Goal: Task Accomplishment & Management: Manage account settings

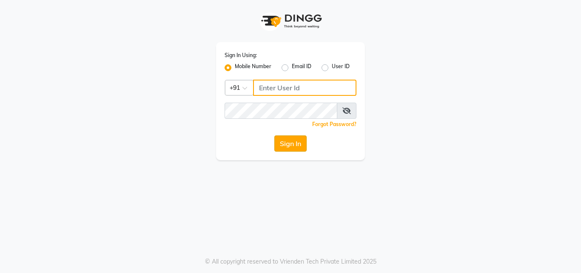
type input "7659868686"
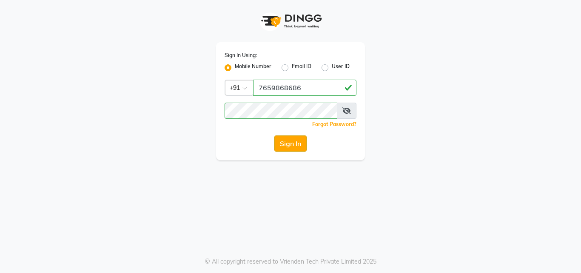
click at [294, 142] on button "Sign In" at bounding box center [290, 143] width 32 height 16
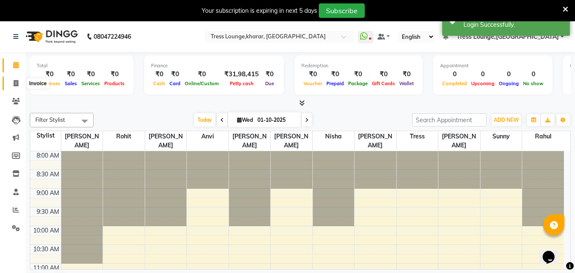
click at [14, 83] on icon at bounding box center [16, 83] width 5 height 6
select select "service"
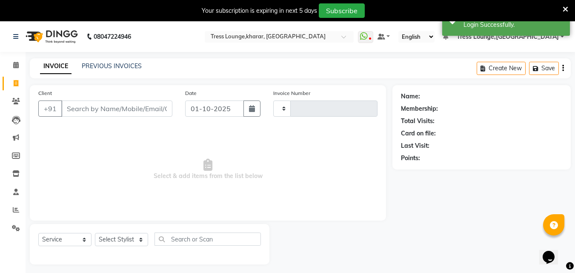
type input "2996"
select select "7078"
click at [135, 238] on select "Select Stylist [PERSON_NAME] [PERSON_NAME] [PERSON_NAME] [PERSON_NAME] Sunny [P…" at bounding box center [121, 239] width 53 height 13
click at [76, 105] on input "Client" at bounding box center [116, 108] width 111 height 16
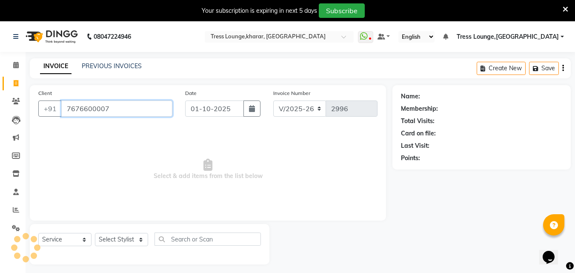
type input "7676600007"
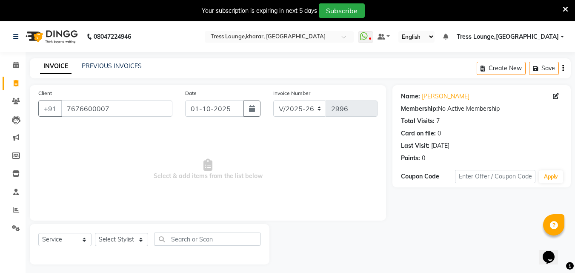
click at [567, 10] on icon at bounding box center [565, 10] width 6 height 8
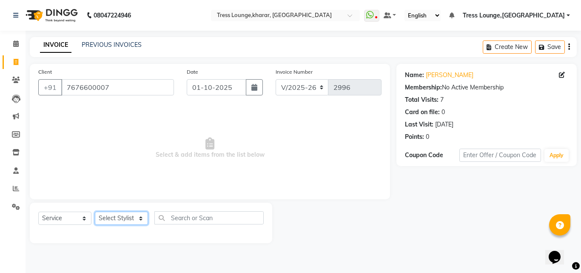
click at [115, 215] on select "Select Stylist [PERSON_NAME] [PERSON_NAME] [PERSON_NAME] [PERSON_NAME] Sunny [P…" at bounding box center [121, 217] width 53 height 13
select select "59386"
click at [95, 211] on select "Select Stylist [PERSON_NAME] [PERSON_NAME] [PERSON_NAME] [PERSON_NAME] Sunny [P…" at bounding box center [121, 217] width 53 height 13
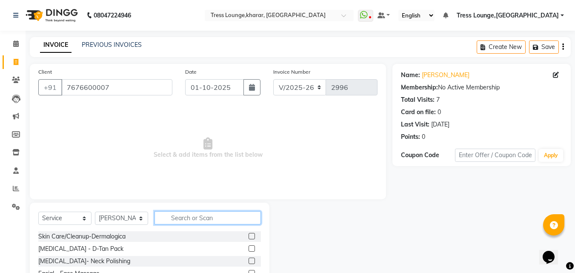
click at [191, 219] on input "text" at bounding box center [207, 217] width 106 height 13
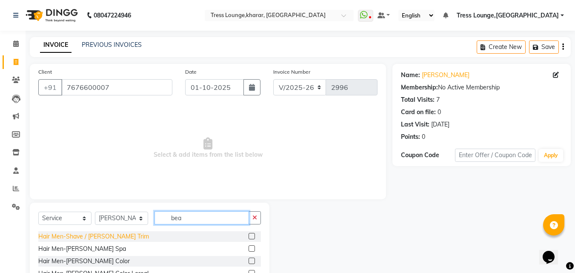
type input "bea"
click at [83, 236] on div "Hair Men-Shave / Beard Trim" at bounding box center [93, 236] width 111 height 9
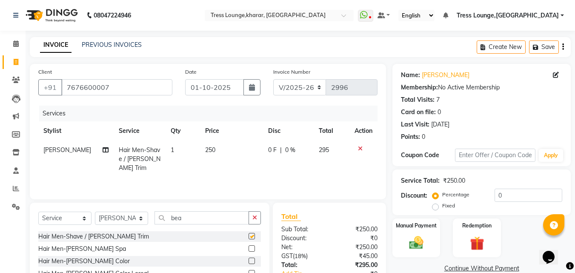
checkbox input "false"
click at [496, 192] on input "0" at bounding box center [528, 194] width 68 height 13
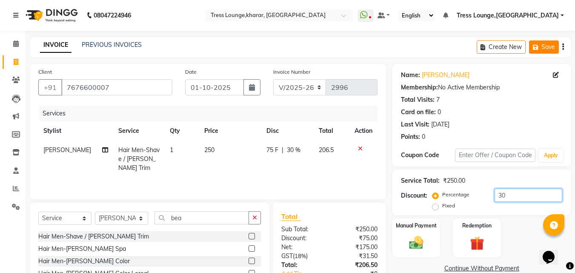
type input "30"
click at [541, 49] on button "Save" at bounding box center [544, 46] width 30 height 13
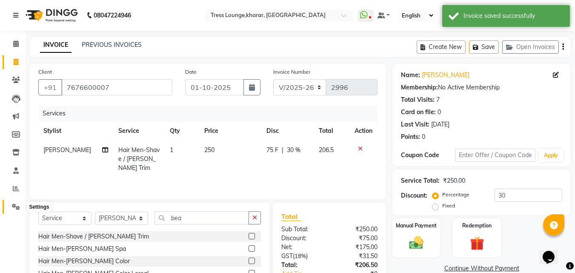
click at [13, 207] on icon at bounding box center [16, 206] width 8 height 6
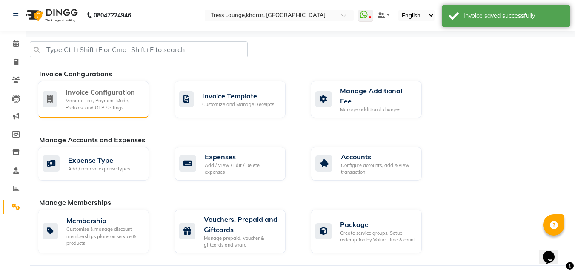
click at [93, 107] on div "Manage Tax, Payment Mode, Prefixes, and OTP Settings" at bounding box center [104, 104] width 77 height 14
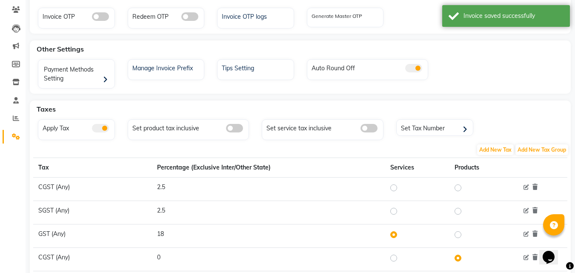
scroll to position [188, 0]
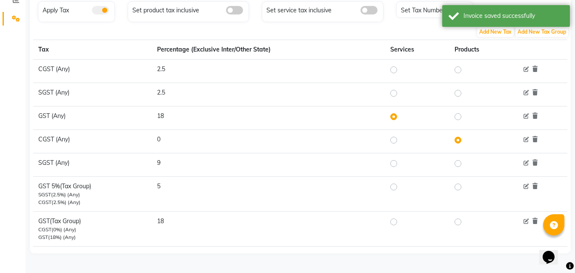
click at [400, 187] on label at bounding box center [400, 187] width 0 height 10
click at [395, 187] on input "radio" at bounding box center [395, 187] width 6 height 6
radio input "true"
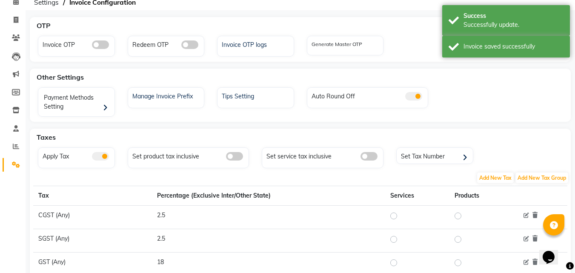
scroll to position [0, 0]
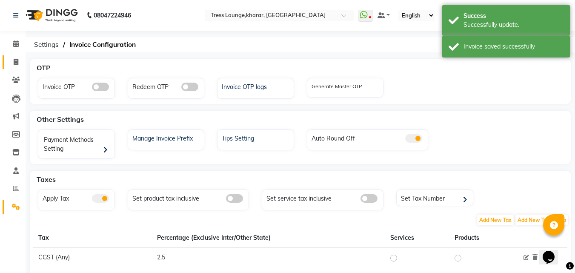
click at [8, 60] on link "Invoice" at bounding box center [13, 62] width 20 height 14
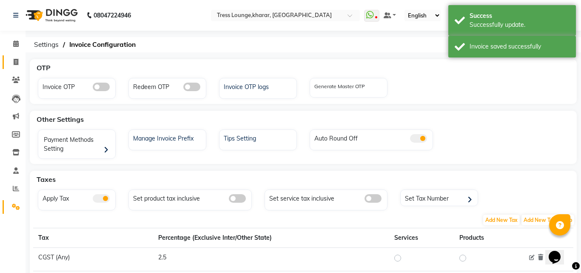
select select "7078"
select select "service"
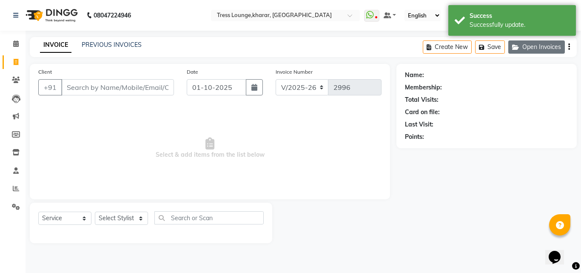
click at [533, 47] on button "Open Invoices" at bounding box center [536, 46] width 57 height 13
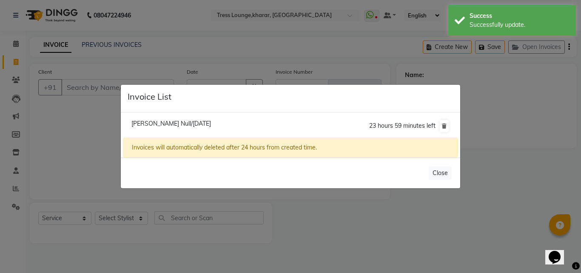
click at [202, 121] on span "Dipi Sharma Null/01 October 2025" at bounding box center [171, 124] width 80 height 8
type input "7676600007"
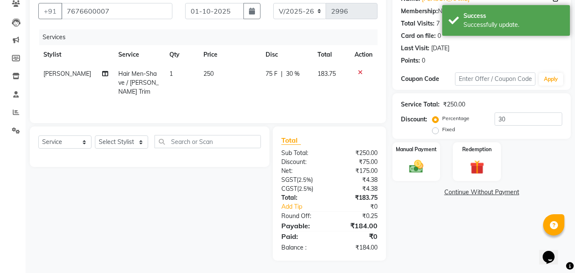
scroll to position [77, 0]
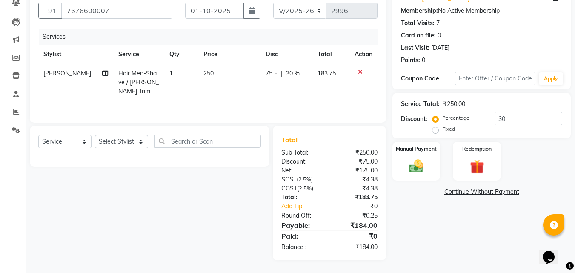
click at [442, 129] on label "Fixed" at bounding box center [448, 129] width 13 height 8
click at [434, 129] on input "Fixed" at bounding box center [437, 129] width 6 height 6
radio input "true"
drag, startPoint x: 507, startPoint y: 120, endPoint x: 484, endPoint y: 114, distance: 23.9
click at [484, 114] on div "Percentage Fixed 30" at bounding box center [498, 123] width 128 height 23
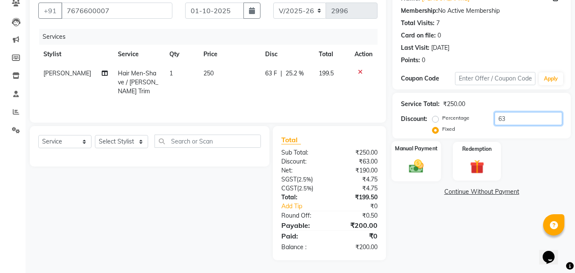
type input "63"
click at [410, 165] on img at bounding box center [416, 165] width 24 height 17
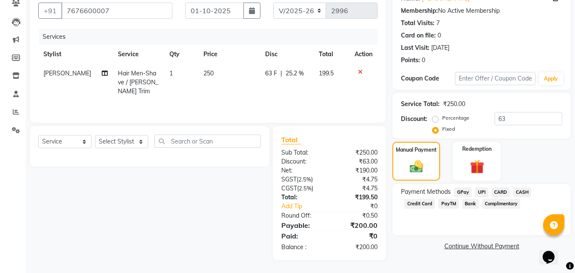
click at [522, 192] on span "CASH" at bounding box center [522, 192] width 18 height 10
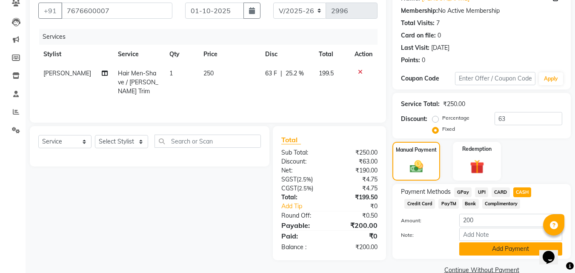
click at [488, 252] on button "Add Payment" at bounding box center [510, 248] width 103 height 13
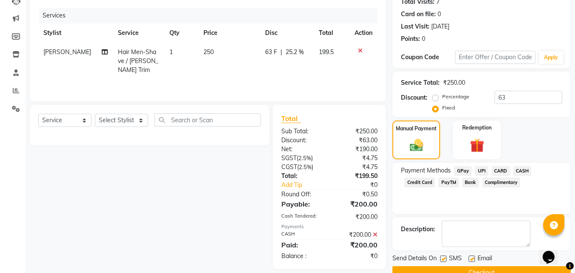
scroll to position [117, 0]
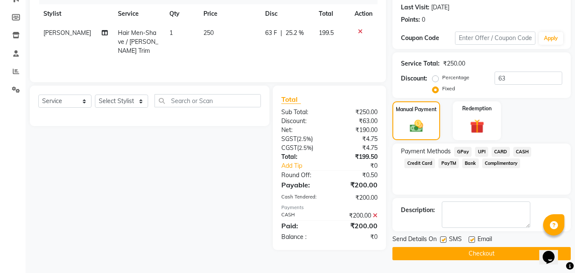
click at [442, 250] on button "Checkout" at bounding box center [481, 253] width 178 height 13
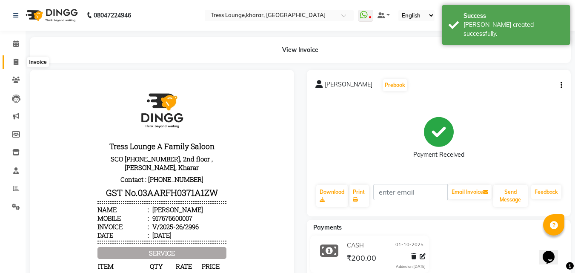
click at [14, 61] on icon at bounding box center [16, 62] width 5 height 6
select select "service"
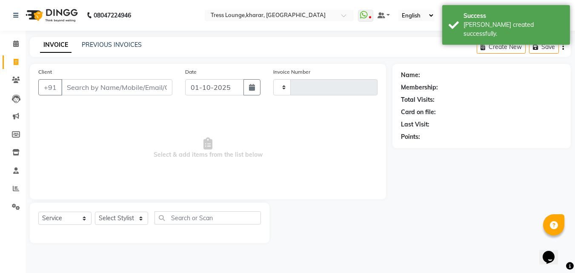
type input "2997"
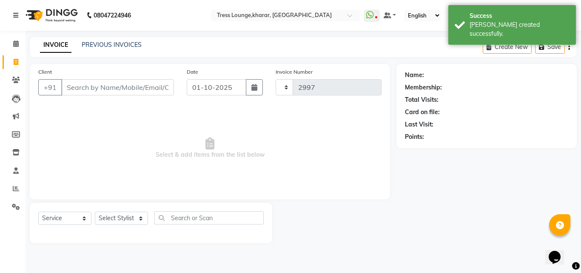
select select "7078"
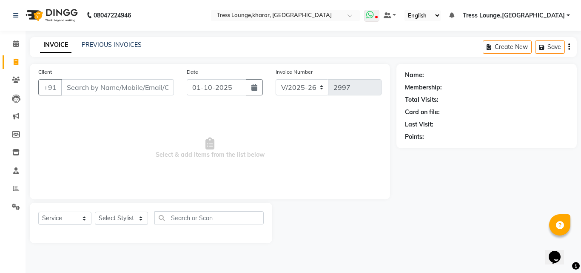
click at [374, 16] on icon at bounding box center [370, 15] width 8 height 9
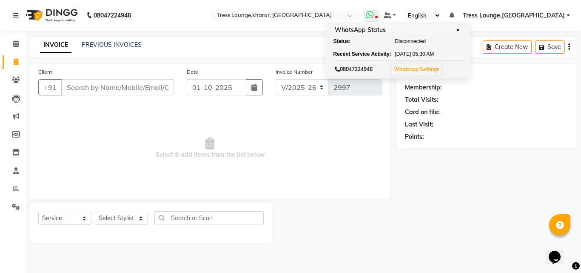
click at [380, 42] on div "Status:" at bounding box center [356, 41] width 47 height 8
click at [426, 41] on span "Disconnected" at bounding box center [410, 41] width 31 height 8
click at [411, 53] on span "[DATE]" at bounding box center [403, 54] width 16 height 8
click at [442, 72] on button "Whatsapp Settings" at bounding box center [417, 69] width 50 height 12
drag, startPoint x: 406, startPoint y: 71, endPoint x: 426, endPoint y: 72, distance: 20.1
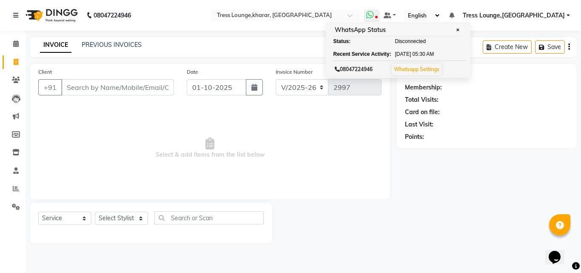
click at [426, 72] on div "08047224946 Whatsapp Settings" at bounding box center [399, 68] width 133 height 17
click at [439, 66] on link "Whatsapp Settings" at bounding box center [417, 69] width 46 height 6
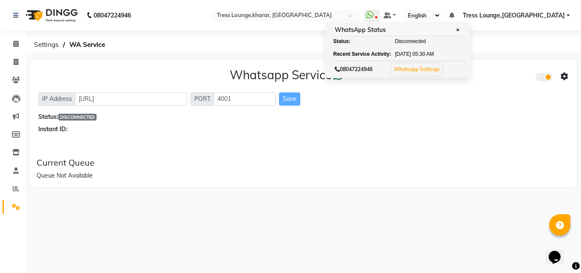
click at [564, 74] on icon at bounding box center [565, 77] width 8 height 8
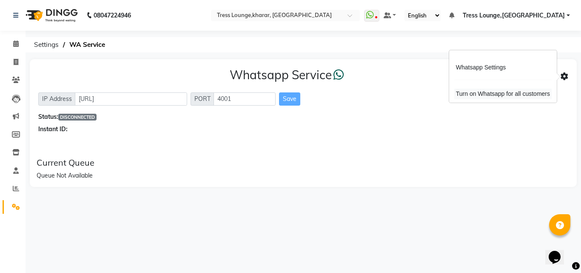
click at [472, 92] on div "Turn on Whatsapp for all customers" at bounding box center [502, 93] width 97 height 11
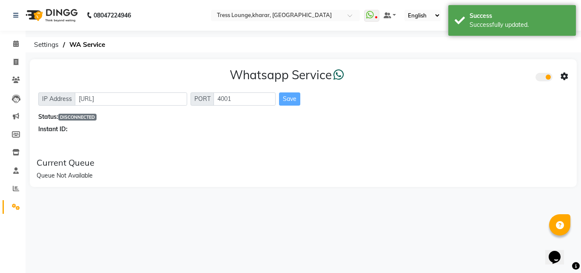
click at [564, 72] on span at bounding box center [565, 76] width 8 height 11
click at [497, 94] on div "Turn on Whatsapp for all customers" at bounding box center [502, 93] width 97 height 11
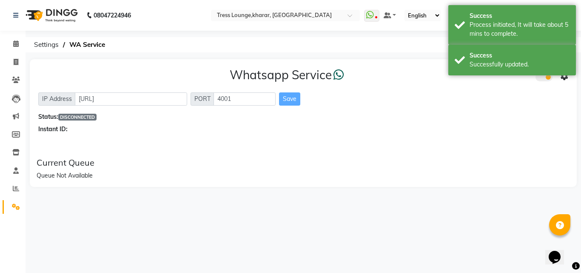
click at [344, 76] on icon at bounding box center [338, 75] width 11 height 12
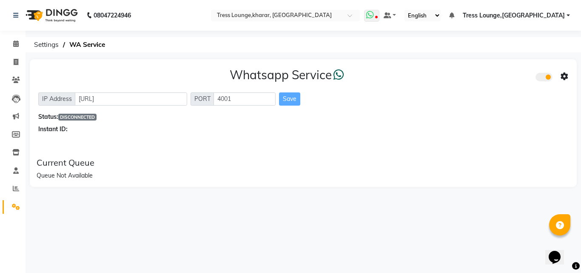
click at [374, 13] on icon at bounding box center [370, 15] width 8 height 9
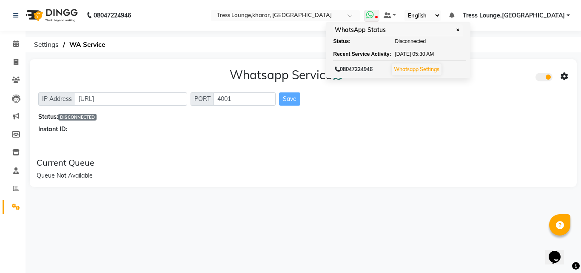
click at [374, 14] on icon at bounding box center [370, 15] width 8 height 9
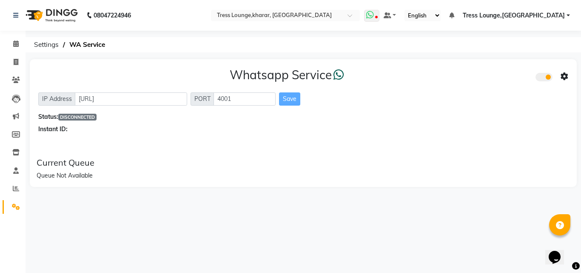
click at [374, 14] on icon at bounding box center [370, 15] width 8 height 9
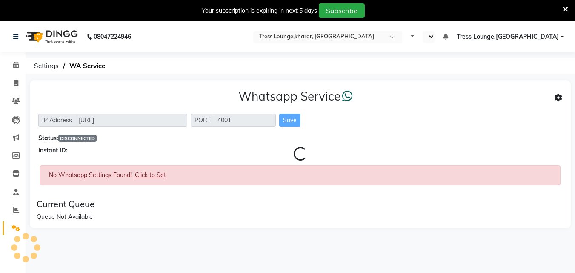
select select "en"
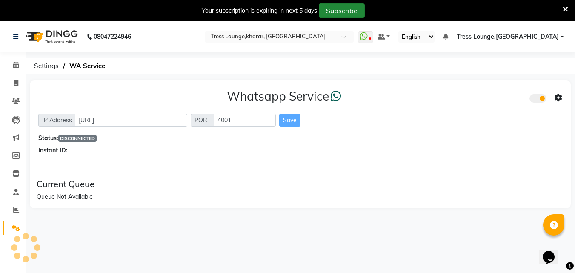
click at [327, 8] on button "Subscribe" at bounding box center [342, 10] width 46 height 14
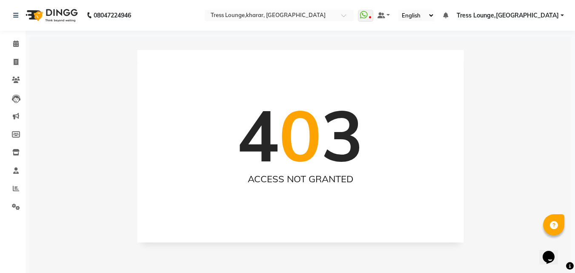
click at [12, 72] on li "Clients" at bounding box center [13, 80] width 26 height 18
click at [14, 60] on icon at bounding box center [16, 62] width 5 height 6
select select "7078"
select select "service"
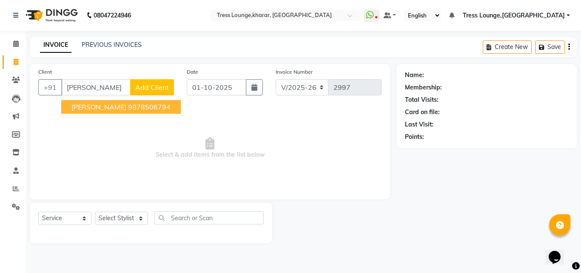
click at [128, 104] on ngb-highlight "9878506794" at bounding box center [149, 107] width 43 height 9
type input "9878506794"
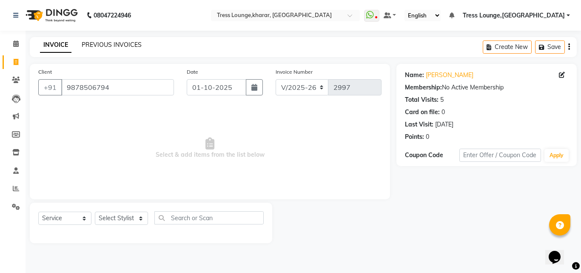
click at [102, 46] on link "PREVIOUS INVOICES" at bounding box center [112, 45] width 60 height 8
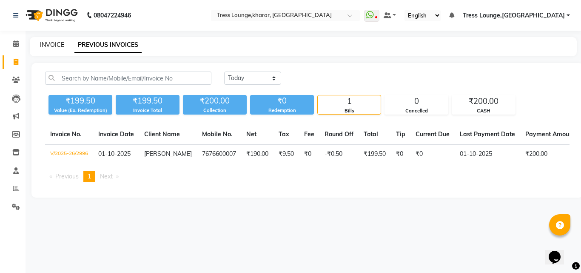
click at [57, 40] on div "INVOICE" at bounding box center [52, 44] width 24 height 9
click at [54, 40] on div "INVOICE PREVIOUS INVOICES" at bounding box center [303, 46] width 547 height 19
click at [54, 46] on link "INVOICE" at bounding box center [52, 45] width 24 height 8
select select "service"
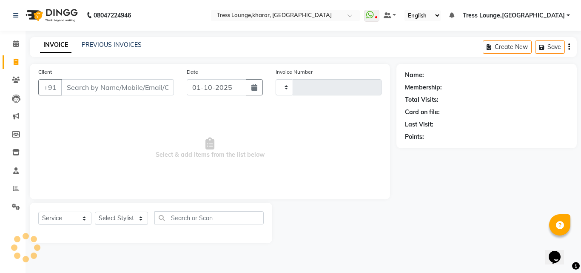
type input "2997"
click at [54, 46] on link "INVOICE" at bounding box center [55, 44] width 31 height 15
select select "7078"
click at [97, 87] on input "Client" at bounding box center [117, 87] width 113 height 16
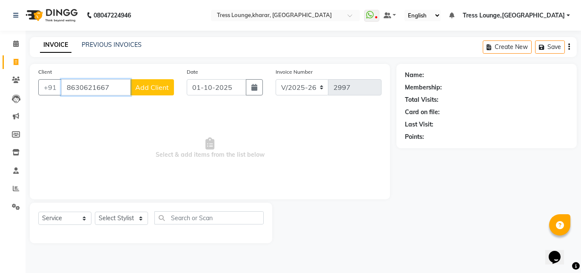
type input "8630621667"
click at [131, 77] on div "Client +91 8630621667 Add Client" at bounding box center [106, 84] width 148 height 35
click at [146, 88] on span "Add Client" at bounding box center [152, 87] width 34 height 9
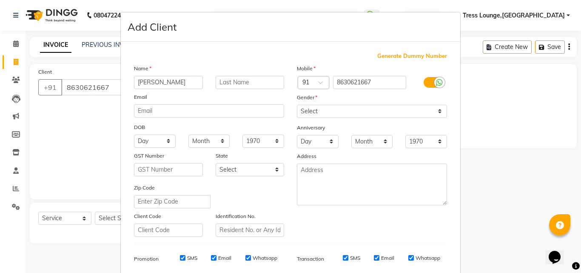
type input "Vikas Sharma"
click at [327, 105] on select "Select Male Female Other Prefer Not To Say" at bounding box center [372, 111] width 150 height 13
select select "male"
click at [297, 105] on select "Select Male Female Other Prefer Not To Say" at bounding box center [372, 111] width 150 height 13
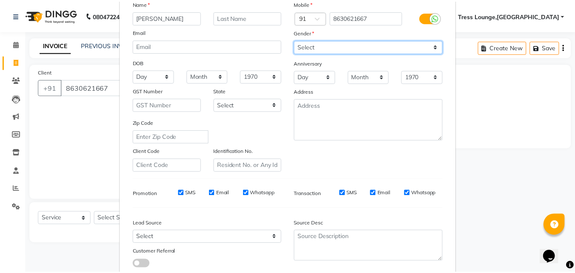
scroll to position [120, 0]
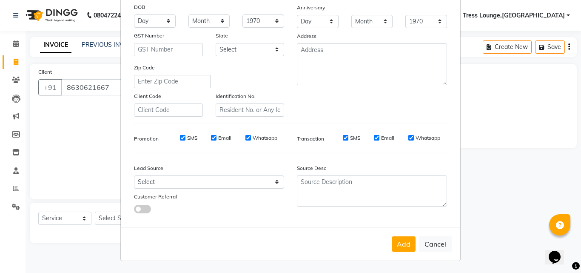
click at [404, 242] on button "Add" at bounding box center [404, 243] width 24 height 15
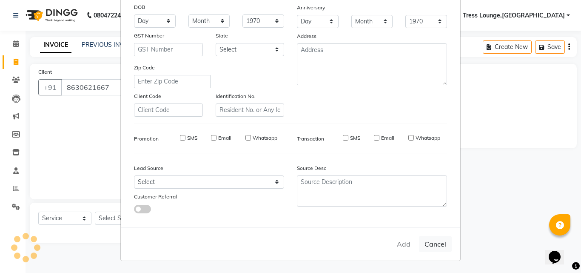
select select
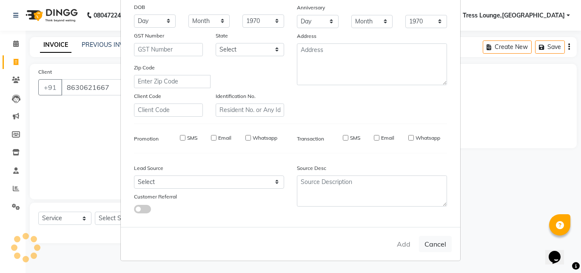
select select
checkbox input "false"
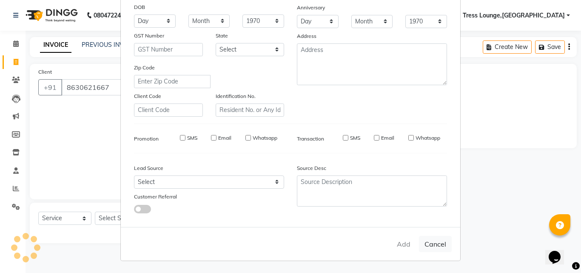
checkbox input "false"
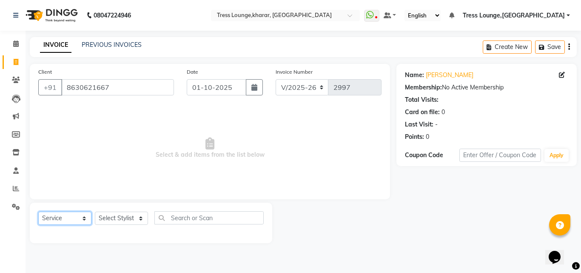
click at [80, 217] on select "Select Service Product Membership Package Voucher Prepaid Gift Card" at bounding box center [64, 217] width 53 height 13
drag, startPoint x: 164, startPoint y: 182, endPoint x: 145, endPoint y: 203, distance: 28.3
click at [164, 181] on span "Select & add items from the list below" at bounding box center [209, 147] width 343 height 85
click at [119, 214] on select "Select Stylist [PERSON_NAME] [PERSON_NAME] [PERSON_NAME] [PERSON_NAME] Sunny [P…" at bounding box center [121, 217] width 53 height 13
select select "89354"
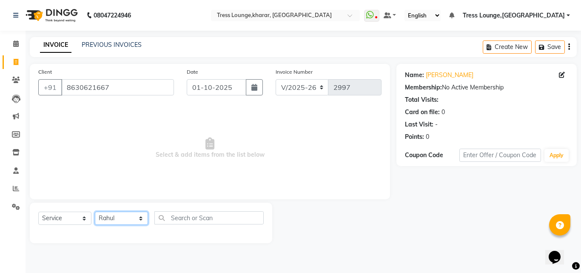
click at [95, 211] on select "Select Stylist [PERSON_NAME] [PERSON_NAME] [PERSON_NAME] [PERSON_NAME] Sunny [P…" at bounding box center [121, 217] width 53 height 13
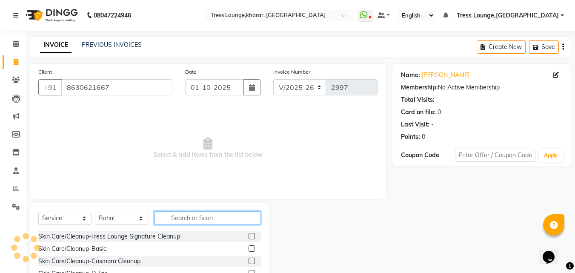
click at [196, 218] on input "text" at bounding box center [207, 217] width 106 height 13
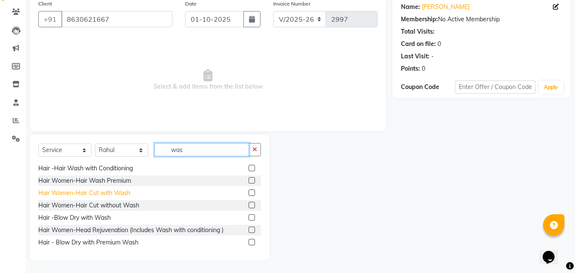
scroll to position [0, 0]
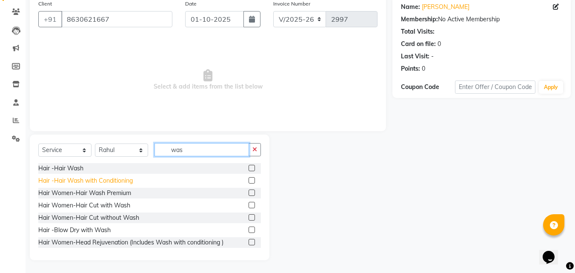
type input "was"
click at [75, 177] on div "Hair -Hair Wash with Conditioning" at bounding box center [85, 180] width 94 height 9
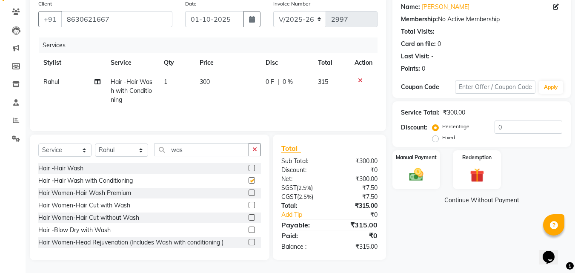
checkbox input "false"
drag, startPoint x: 195, startPoint y: 150, endPoint x: 158, endPoint y: 145, distance: 37.3
click at [158, 145] on input "was" at bounding box center [201, 149] width 94 height 13
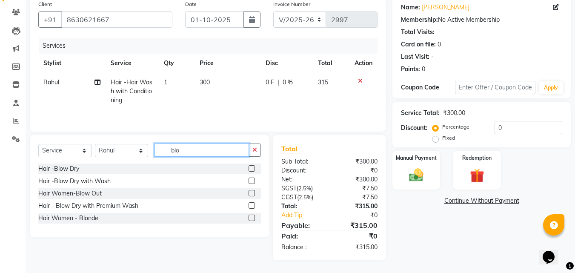
scroll to position [68, 0]
type input "blo"
click at [71, 164] on div "Hair -Blow Dry" at bounding box center [149, 168] width 222 height 11
click at [63, 164] on div "Hair -Blow Dry" at bounding box center [58, 168] width 41 height 9
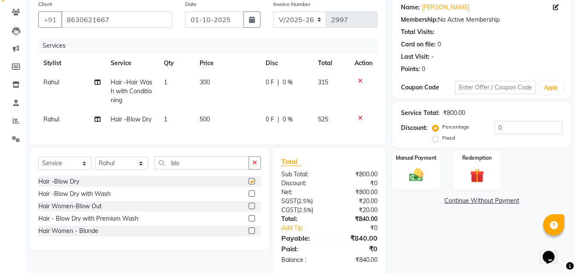
checkbox input "false"
click at [495, 125] on input "0" at bounding box center [528, 127] width 68 height 13
type input "30"
click at [285, 76] on td "90 F | 30 %" at bounding box center [285, 91] width 54 height 37
select select "89354"
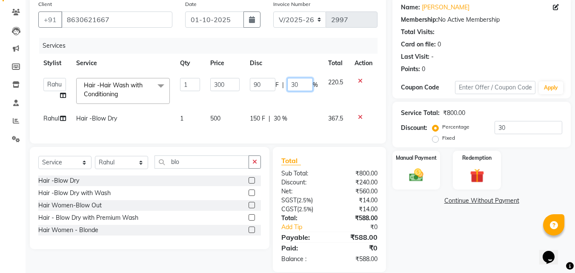
drag, startPoint x: 292, startPoint y: 84, endPoint x: 286, endPoint y: 85, distance: 5.6
click at [287, 83] on input "30" at bounding box center [300, 84] width 26 height 13
type input "10"
click at [282, 102] on td "90 F | 10 %" at bounding box center [284, 91] width 78 height 36
select select "89354"
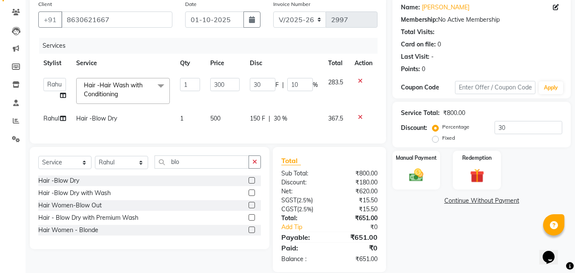
click at [387, 163] on div "Manual Payment Redemption" at bounding box center [481, 170] width 191 height 39
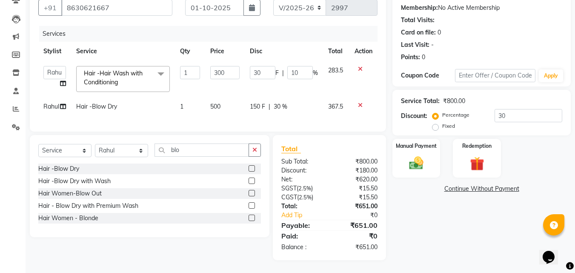
scroll to position [95, 0]
click at [442, 122] on label "Fixed" at bounding box center [448, 126] width 13 height 8
click at [439, 123] on input "Fixed" at bounding box center [437, 126] width 6 height 6
radio input "true"
type input "11.25"
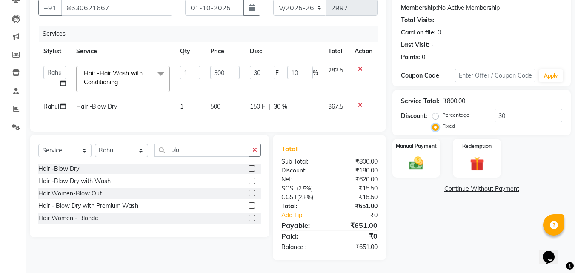
type input "3.75"
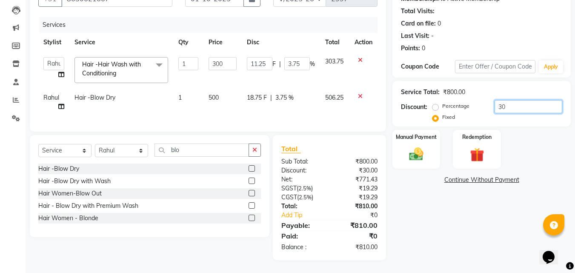
drag, startPoint x: 495, startPoint y: 98, endPoint x: 513, endPoint y: 98, distance: 17.9
click at [513, 100] on input "30" at bounding box center [528, 106] width 68 height 13
type input "0"
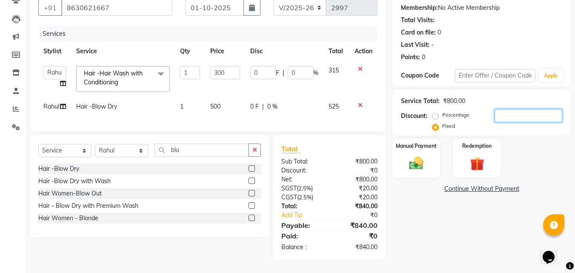
scroll to position [86, 0]
type input "3"
type input "1.13"
type input "0.38"
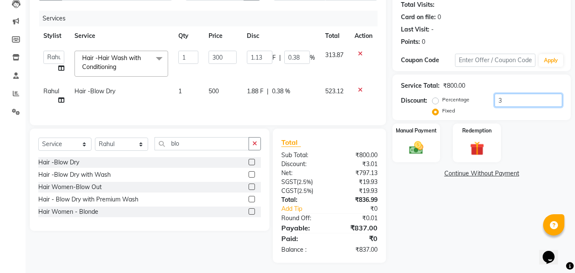
type input "34"
type input "12.75"
type input "4.25"
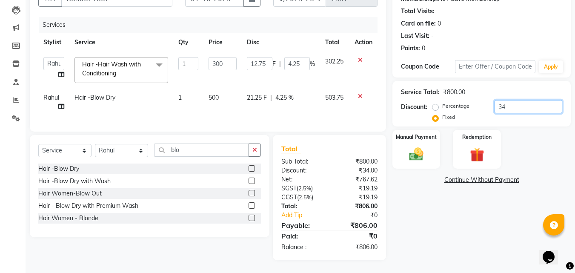
type input "340"
type input "127.5"
type input "42.5"
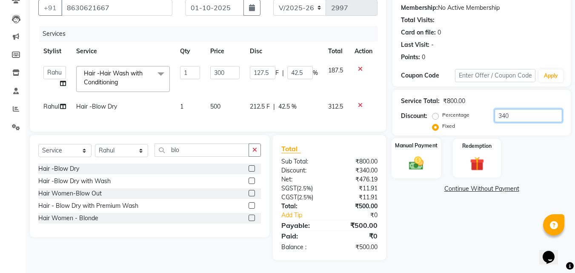
type input "340"
drag, startPoint x: 416, startPoint y: 140, endPoint x: 419, endPoint y: 136, distance: 5.3
click at [416, 154] on img at bounding box center [416, 162] width 24 height 17
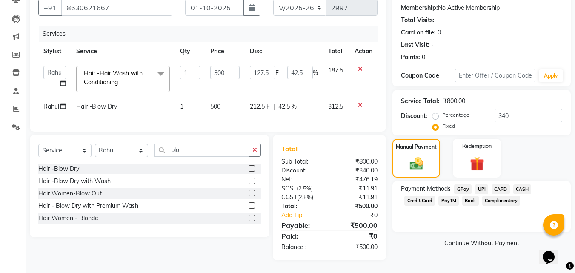
click at [494, 184] on span "CARD" at bounding box center [500, 189] width 18 height 10
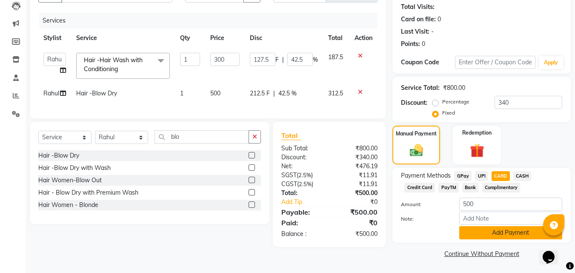
click at [489, 233] on button "Add Payment" at bounding box center [510, 232] width 103 height 13
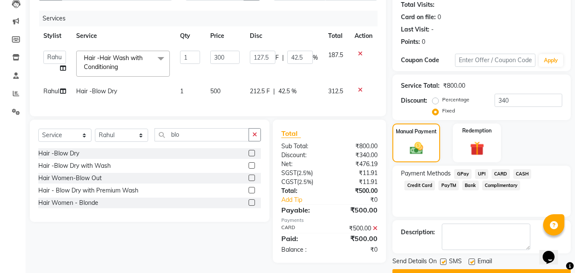
click at [489, 271] on button "Checkout" at bounding box center [481, 275] width 178 height 13
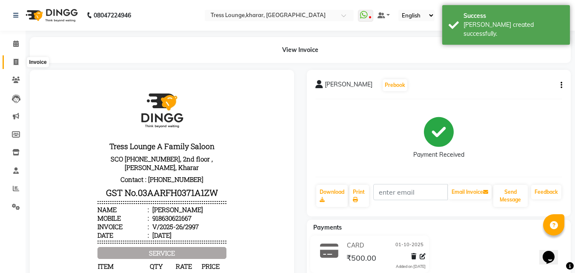
click at [17, 61] on icon at bounding box center [16, 62] width 5 height 6
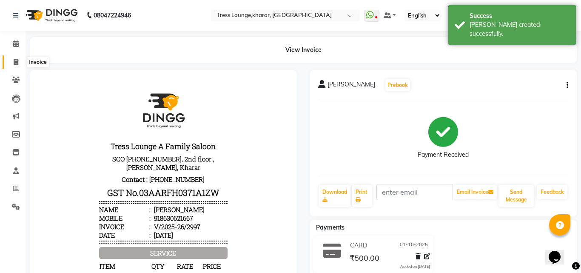
select select "service"
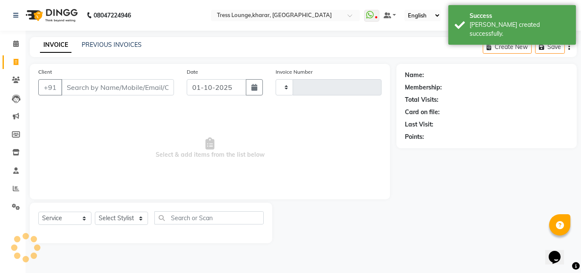
type input "2998"
select select "7078"
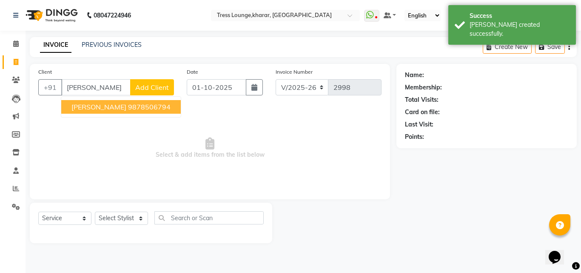
click at [128, 103] on ngb-highlight "9878506794" at bounding box center [149, 107] width 43 height 9
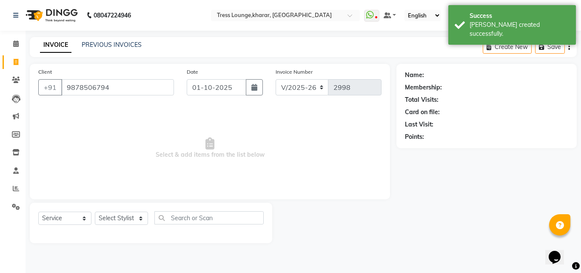
type input "9878506794"
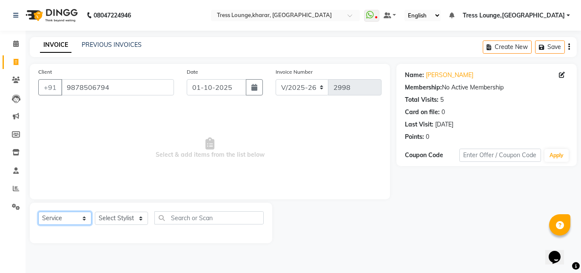
click at [76, 218] on select "Select Service Product Membership Package Voucher Prepaid Gift Card" at bounding box center [64, 217] width 53 height 13
select select "membership"
click at [38, 211] on select "Select Service Product Membership Package Voucher Prepaid Gift Card" at bounding box center [64, 217] width 53 height 13
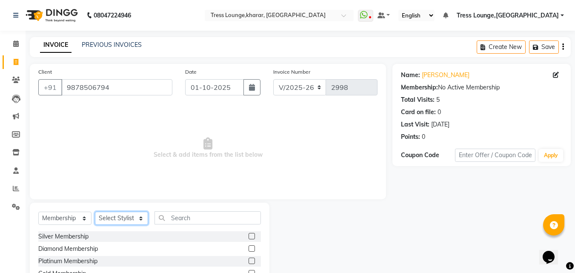
click at [132, 213] on select "Select Stylist [PERSON_NAME] [PERSON_NAME] [PERSON_NAME] [PERSON_NAME] Sunny [P…" at bounding box center [121, 217] width 53 height 13
select select "59381"
click at [95, 211] on select "Select Stylist [PERSON_NAME] [PERSON_NAME] [PERSON_NAME] [PERSON_NAME] Sunny [P…" at bounding box center [121, 217] width 53 height 13
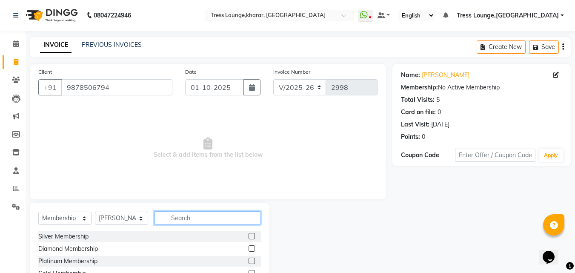
click at [189, 213] on input "text" at bounding box center [207, 217] width 106 height 13
click at [70, 259] on div "Platinum Membership" at bounding box center [67, 260] width 59 height 9
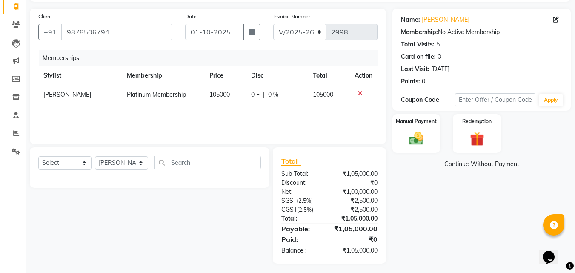
scroll to position [59, 0]
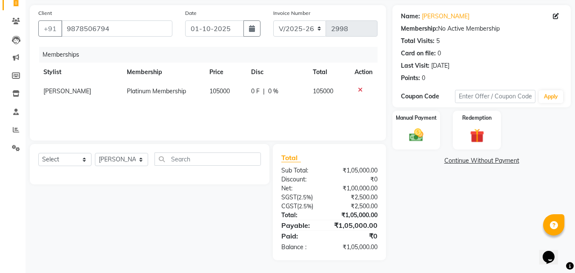
click at [359, 89] on icon at bounding box center [360, 90] width 5 height 6
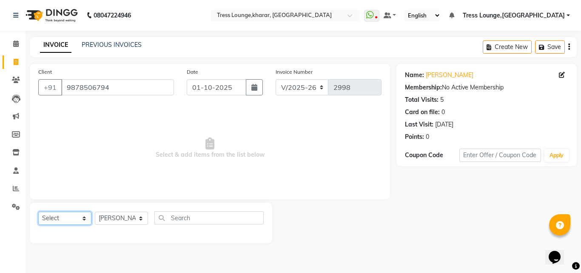
click at [74, 216] on select "Select Service Product Membership Package Voucher Prepaid Gift Card" at bounding box center [64, 217] width 53 height 13
select select "service"
click at [38, 211] on select "Select Service Product Membership Package Voucher Prepaid Gift Card" at bounding box center [64, 217] width 53 height 13
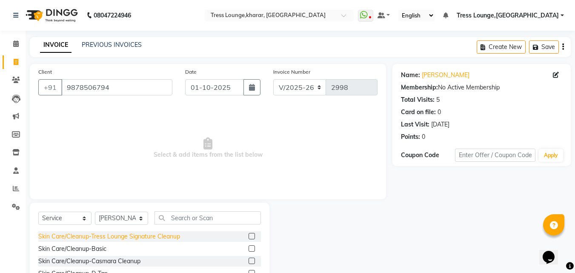
click at [166, 237] on div "Skin Care/Cleanup-Tress Lounge Signature Cleanup" at bounding box center [109, 236] width 142 height 9
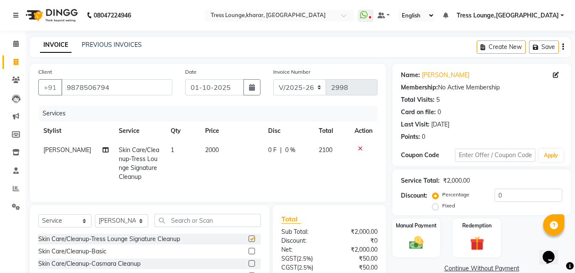
checkbox input "false"
click at [542, 45] on button "Save" at bounding box center [544, 46] width 30 height 13
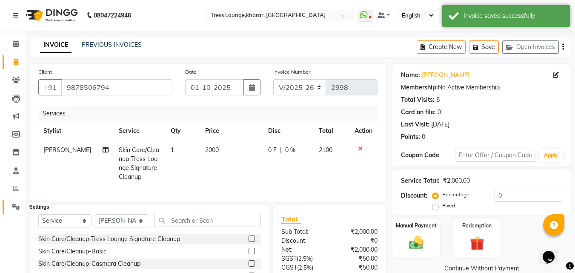
click at [19, 205] on icon at bounding box center [16, 206] width 8 height 6
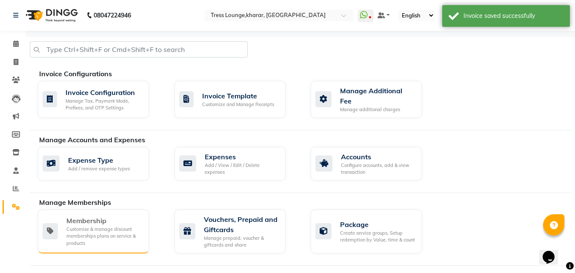
click at [91, 217] on div "Membership" at bounding box center [104, 220] width 76 height 10
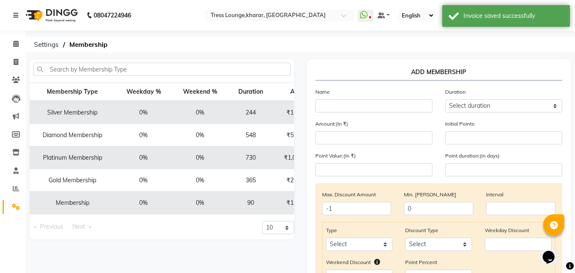
click at [52, 158] on td "Platinum Membership" at bounding box center [72, 157] width 85 height 23
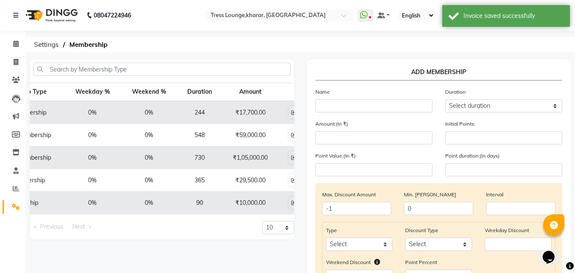
scroll to position [0, 76]
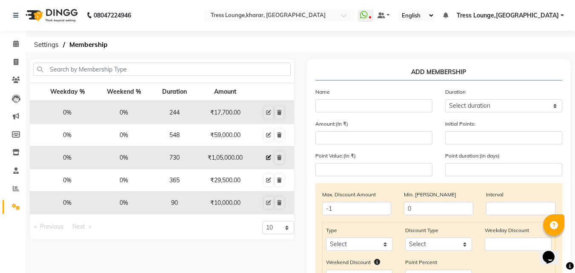
click at [269, 157] on icon at bounding box center [268, 157] width 5 height 5
select select
type input "0"
select select
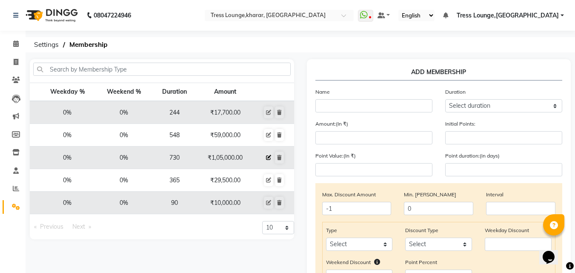
checkbox input "false"
type input "Platinum Membership"
select select "19: 730"
type input "105000"
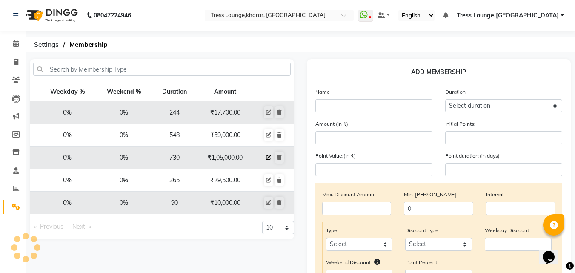
type input "205000"
type input "200000"
type input "205000"
checkbox input "true"
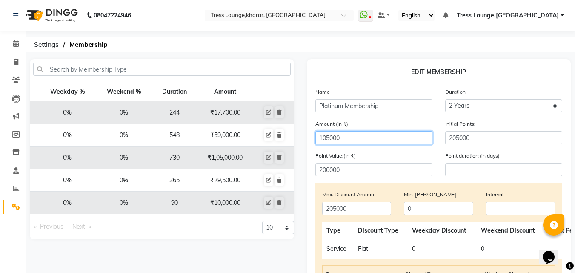
drag, startPoint x: 322, startPoint y: 137, endPoint x: 307, endPoint y: 134, distance: 15.4
click at [307, 134] on div "EDIT MEMBERSHIP Name Platinum Membership Duration Select duration Week Half-mon…" at bounding box center [439, 269] width 264 height 421
type input "205000"
click at [351, 146] on div "Amount:(In ₹) 205000 Initial Points: 205000" at bounding box center [439, 135] width 260 height 32
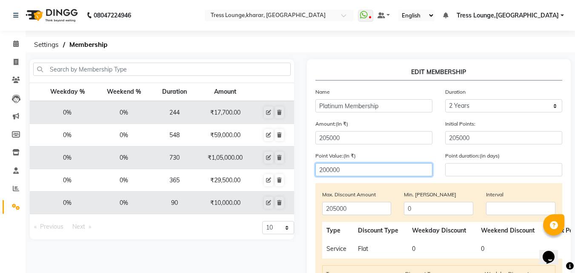
click at [327, 170] on input "200000" at bounding box center [373, 169] width 117 height 13
type input "205000"
click at [346, 188] on div "Max. Discount Amount 205000 Min. Bill Amount 0 Interval Type Discount Type Week…" at bounding box center [438, 272] width 247 height 178
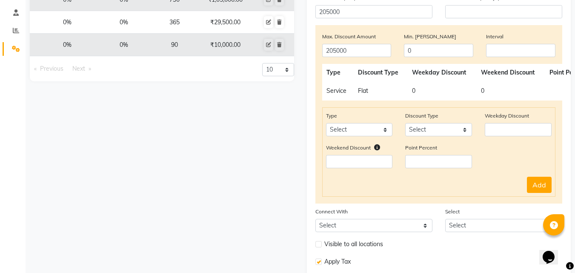
scroll to position [213, 0]
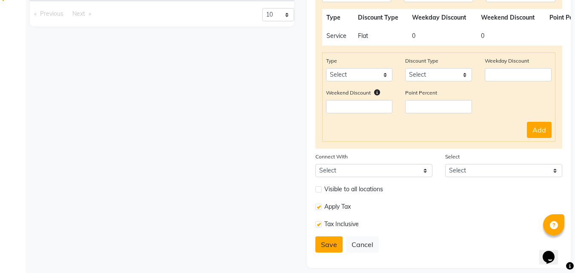
click at [333, 241] on button "Save" at bounding box center [328, 244] width 27 height 16
select select
type input "0"
select select
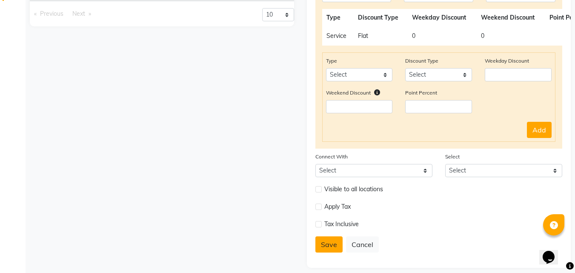
checkbox input "false"
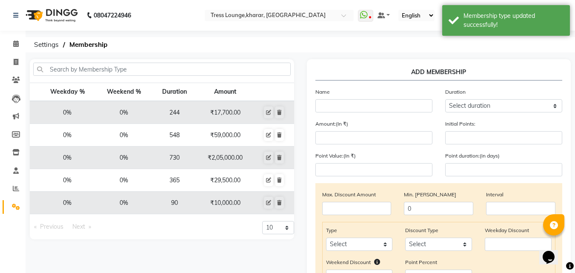
scroll to position [0, 0]
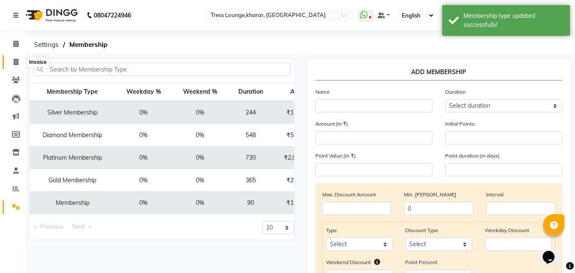
click at [16, 64] on icon at bounding box center [16, 62] width 5 height 6
select select "service"
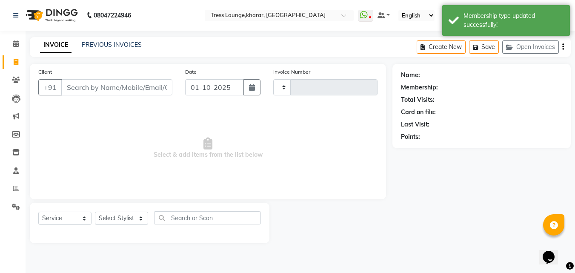
type input "2998"
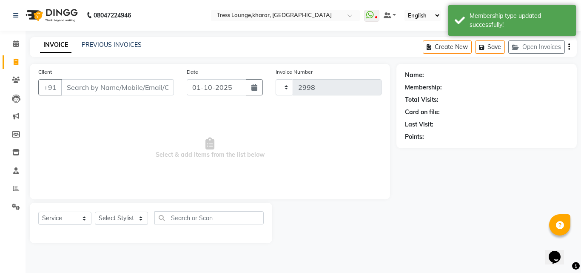
select select "7078"
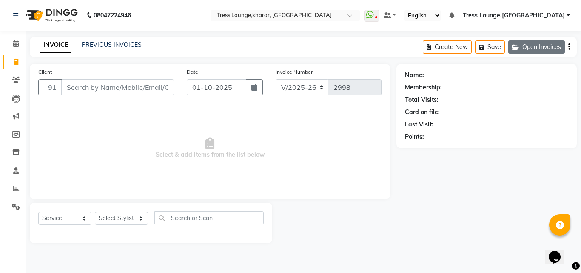
click at [530, 44] on button "Open Invoices" at bounding box center [536, 46] width 57 height 13
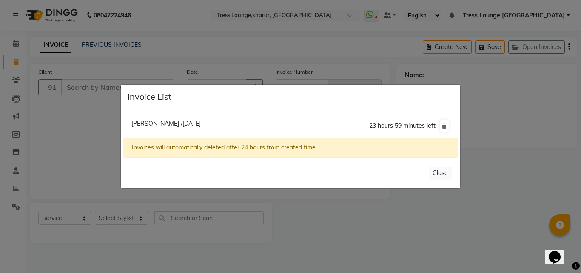
click at [160, 121] on span "Deol /01 October 2025" at bounding box center [165, 124] width 69 height 8
type input "9878506794"
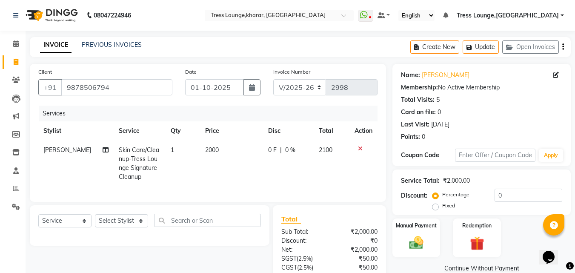
click at [359, 148] on icon at bounding box center [360, 148] width 5 height 6
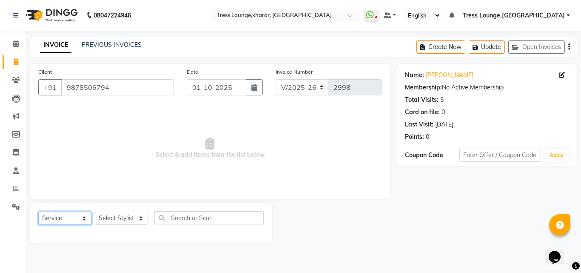
click at [81, 215] on select "Select Service Product Membership Package Voucher Prepaid Gift Card" at bounding box center [64, 217] width 53 height 13
select select "membership"
click at [38, 211] on select "Select Service Product Membership Package Voucher Prepaid Gift Card" at bounding box center [64, 217] width 53 height 13
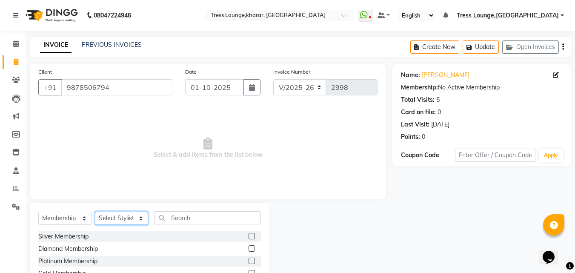
click at [119, 219] on select "Select Stylist [PERSON_NAME] [PERSON_NAME] [PERSON_NAME] [PERSON_NAME] Sunny [P…" at bounding box center [121, 217] width 53 height 13
select select "59381"
click at [95, 211] on select "Select Stylist [PERSON_NAME] [PERSON_NAME] [PERSON_NAME] [PERSON_NAME] Sunny [P…" at bounding box center [121, 217] width 53 height 13
click at [63, 261] on div "Platinum Membership" at bounding box center [67, 260] width 59 height 9
select select "select"
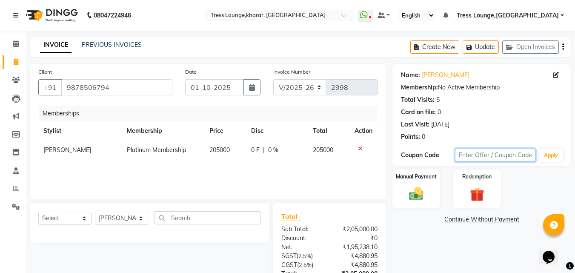
click at [483, 157] on input "text" at bounding box center [495, 154] width 80 height 13
click at [257, 152] on span "0 F" at bounding box center [255, 149] width 9 height 9
select select "59381"
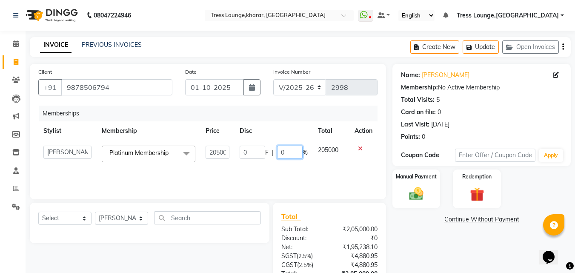
click at [279, 154] on input "0" at bounding box center [290, 151] width 26 height 13
type input "50"
click at [279, 169] on div "Memberships Stylist Membership Price Disc Total Action Anvi Nawab Khan Nisha Ra…" at bounding box center [207, 147] width 339 height 85
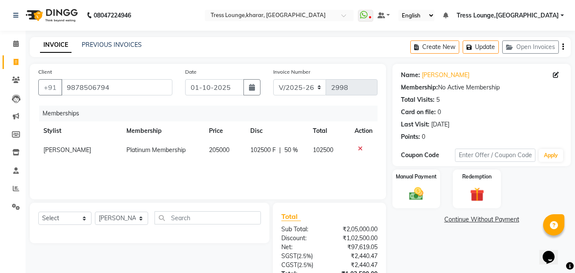
click at [268, 150] on span "102500 F" at bounding box center [263, 149] width 26 height 9
select select "59381"
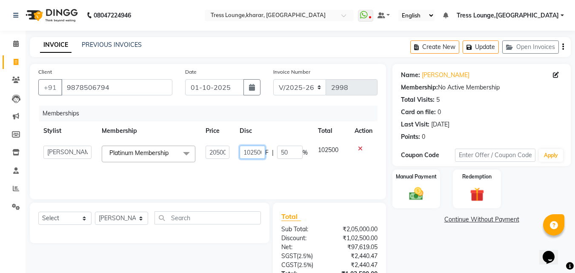
click at [250, 151] on input "102500" at bounding box center [252, 151] width 26 height 13
click at [256, 148] on input "100500" at bounding box center [252, 151] width 26 height 13
type input "10000"
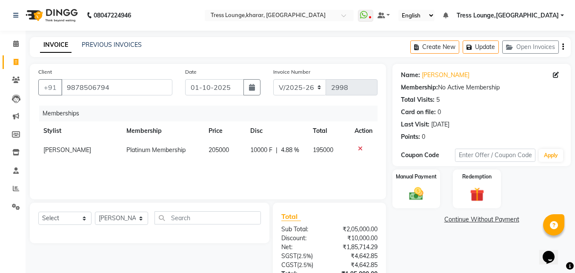
click at [256, 166] on div "Memberships Stylist Membership Price Disc Total Action Samita Platinum Membersh…" at bounding box center [207, 147] width 339 height 85
click at [253, 145] on span "10000 F" at bounding box center [261, 149] width 22 height 9
select select "59381"
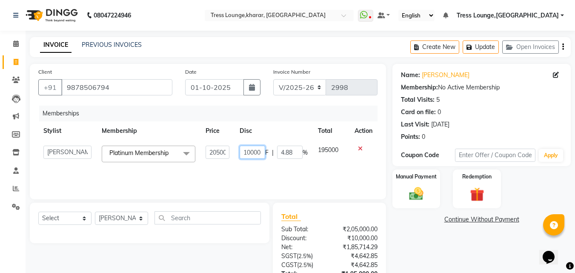
click at [249, 151] on input "10000" at bounding box center [252, 151] width 26 height 13
type input "100000"
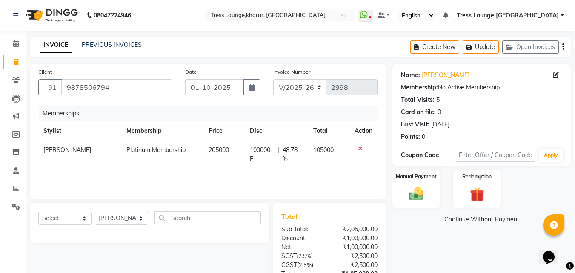
click at [254, 175] on div "Memberships Stylist Membership Price Disc Total Action Samita Platinum Membersh…" at bounding box center [207, 147] width 339 height 85
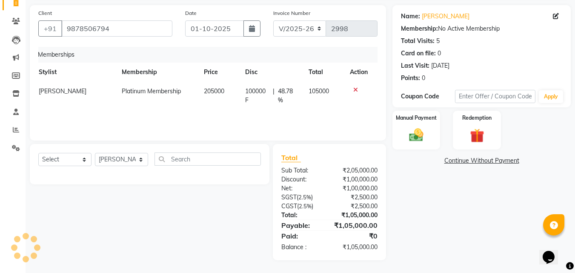
scroll to position [0, 6]
click at [427, 125] on div "Manual Payment" at bounding box center [416, 130] width 50 height 40
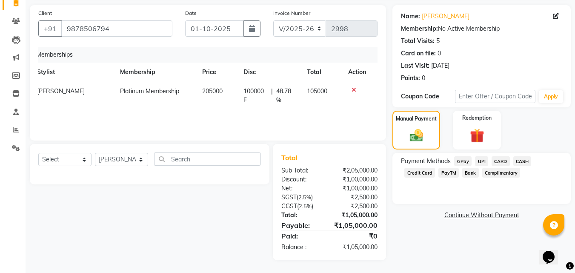
drag, startPoint x: 581, startPoint y: 174, endPoint x: 416, endPoint y: 265, distance: 187.5
click at [416, 268] on main "INVOICE PREVIOUS INVOICES Create New Update Open Invoices Client +91 9878506794…" at bounding box center [300, 125] width 549 height 294
click at [481, 157] on span "UPI" at bounding box center [481, 161] width 13 height 10
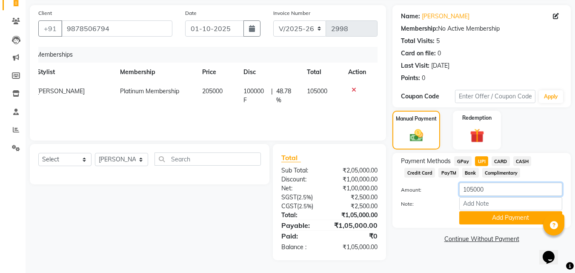
click at [474, 190] on input "105000" at bounding box center [510, 188] width 103 height 13
type input "10000"
click at [499, 222] on button "Add Payment" at bounding box center [510, 217] width 103 height 13
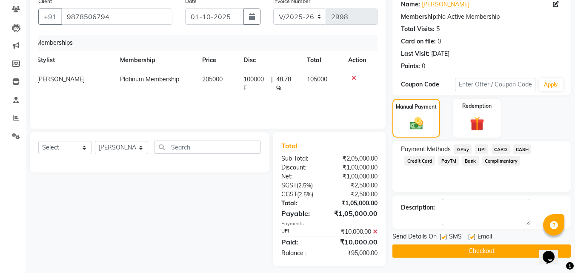
scroll to position [77, 0]
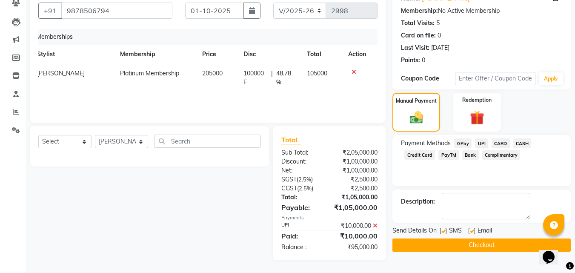
click at [444, 232] on label at bounding box center [443, 231] width 6 height 6
click at [444, 232] on input "checkbox" at bounding box center [443, 231] width 6 height 6
checkbox input "false"
click at [251, 11] on icon "button" at bounding box center [252, 10] width 6 height 7
select select "10"
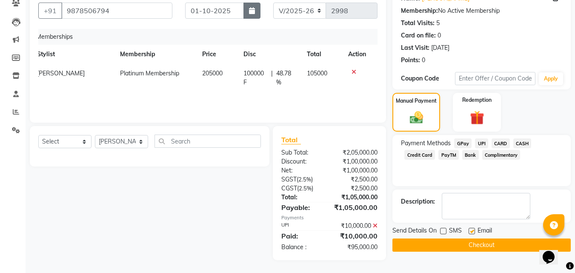
select select "2025"
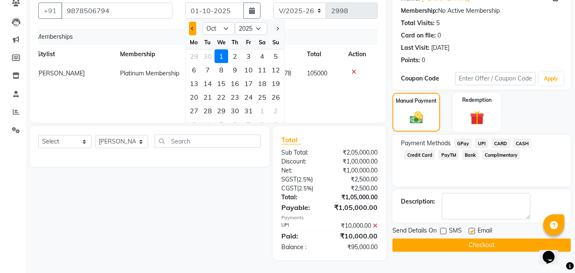
click at [189, 29] on button "Previous month" at bounding box center [192, 29] width 7 height 14
select select "9"
click at [235, 68] on div "11" at bounding box center [235, 70] width 14 height 14
type input "[DATE]"
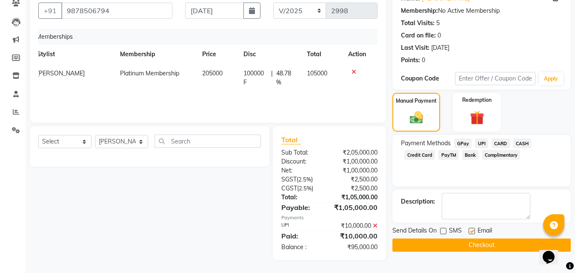
click at [442, 243] on button "Checkout" at bounding box center [481, 244] width 178 height 13
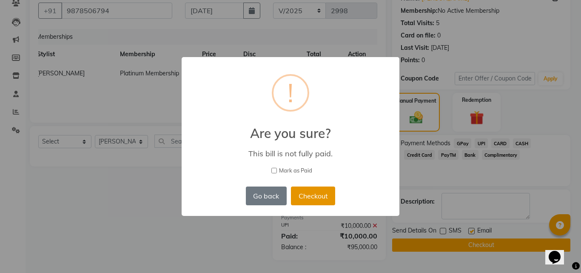
click at [302, 192] on button "Checkout" at bounding box center [313, 195] width 44 height 19
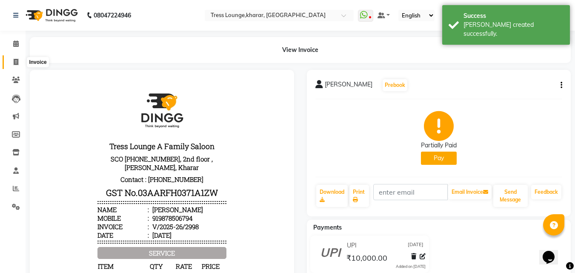
click at [11, 56] on link "Invoice" at bounding box center [13, 62] width 20 height 14
select select "service"
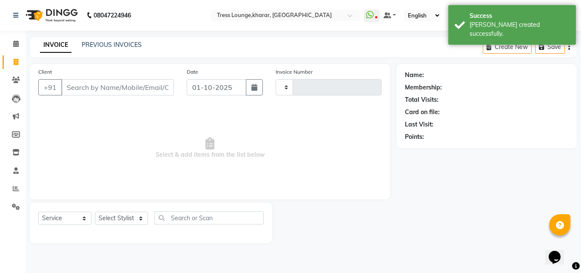
type input "2999"
select select "7078"
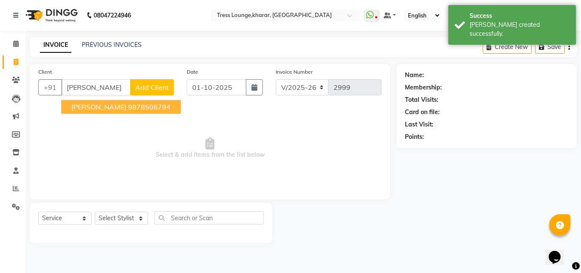
click at [128, 109] on ngb-highlight "9878506794" at bounding box center [149, 107] width 43 height 9
type input "9878506794"
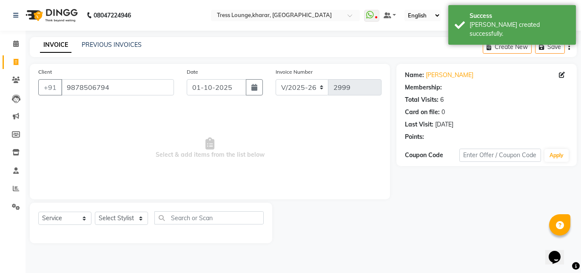
select select "1: Object"
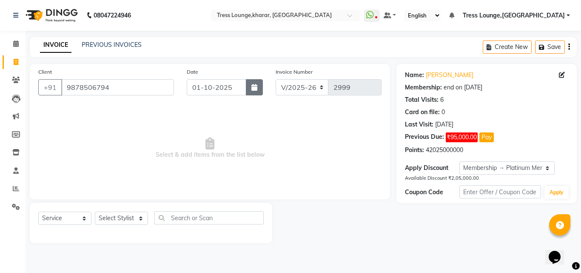
click at [254, 84] on icon "button" at bounding box center [254, 87] width 6 height 7
select select "10"
select select "2025"
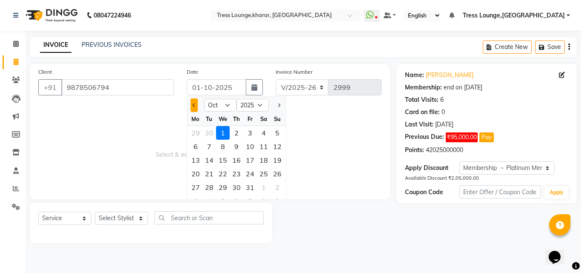
click at [195, 104] on span "Previous month" at bounding box center [194, 104] width 3 height 3
select select "9"
click at [234, 146] on div "11" at bounding box center [237, 147] width 14 height 14
type input "[DATE]"
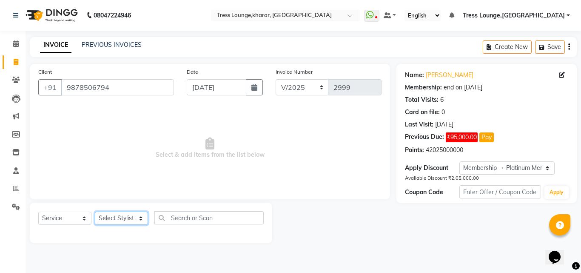
click at [104, 218] on select "Select Stylist [PERSON_NAME] [PERSON_NAME] [PERSON_NAME] [PERSON_NAME] Sunny [P…" at bounding box center [121, 217] width 53 height 13
select select "59381"
click at [95, 211] on select "Select Stylist [PERSON_NAME] [PERSON_NAME] [PERSON_NAME] [PERSON_NAME] Sunny [P…" at bounding box center [121, 217] width 53 height 13
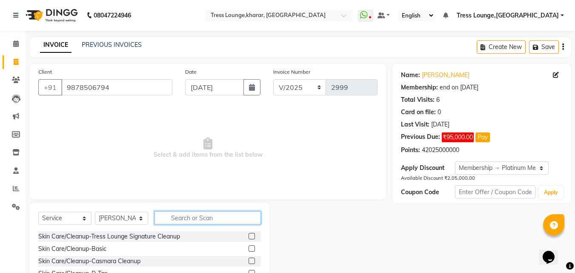
click at [176, 222] on input "text" at bounding box center [207, 217] width 106 height 13
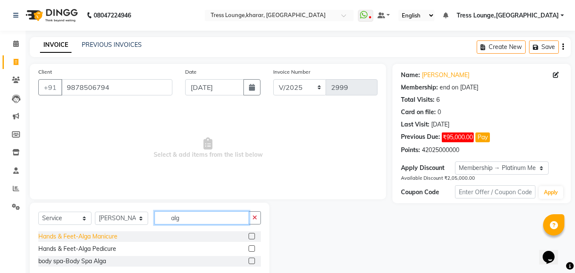
type input "alg"
click at [100, 232] on div "Hands & Feet-Alga Manicure" at bounding box center [77, 236] width 79 height 9
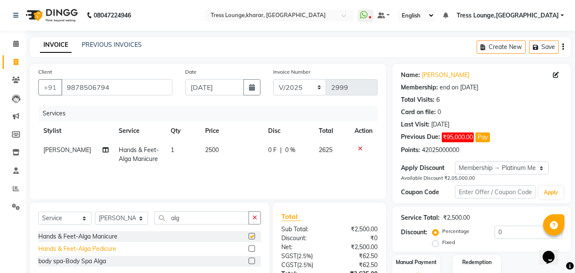
checkbox input "false"
click at [105, 250] on div "Hands & Feet-Alga Pedicure" at bounding box center [77, 248] width 78 height 9
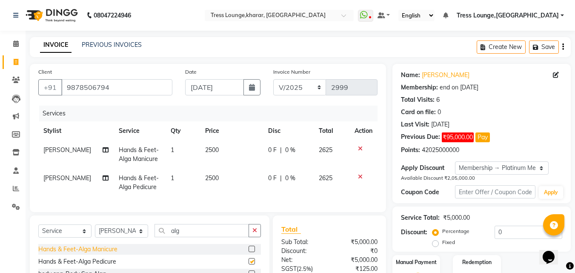
checkbox input "false"
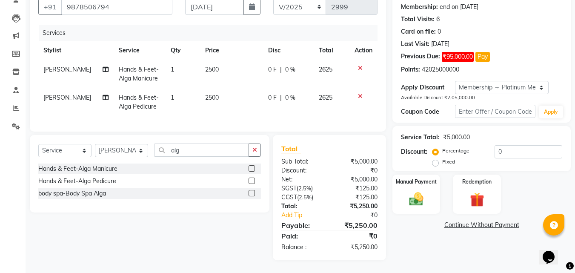
scroll to position [87, 0]
click at [442, 158] on label "Fixed" at bounding box center [448, 162] width 13 height 8
click at [436, 159] on input "Fixed" at bounding box center [437, 162] width 6 height 6
radio input "true"
click at [456, 65] on div "42025000000" at bounding box center [440, 69] width 37 height 9
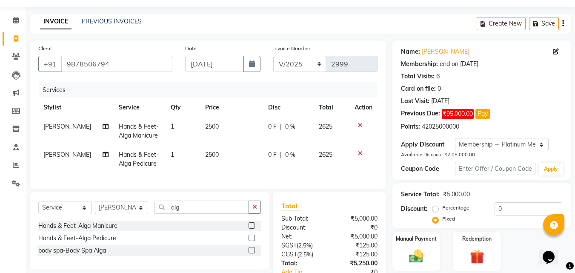
scroll to position [44, 0]
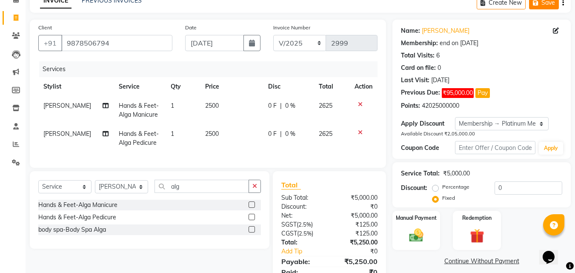
click at [541, 6] on button "Save" at bounding box center [544, 2] width 30 height 13
drag, startPoint x: 16, startPoint y: 162, endPoint x: 17, endPoint y: 154, distance: 7.8
click at [16, 162] on icon at bounding box center [16, 162] width 8 height 6
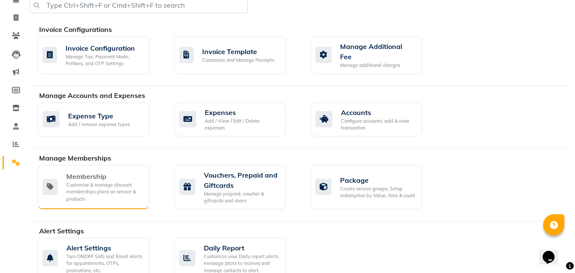
click at [110, 185] on div "Customise & manage discount memberships plans on service & products" at bounding box center [104, 191] width 76 height 21
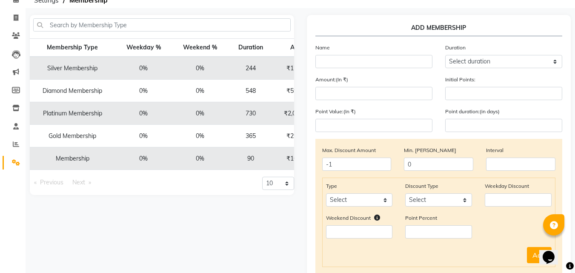
click at [73, 111] on td "Platinum Membership" at bounding box center [72, 113] width 85 height 23
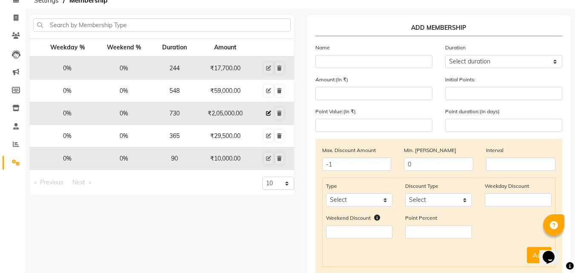
click at [267, 113] on icon at bounding box center [268, 113] width 5 height 5
select select
type input "0"
select select
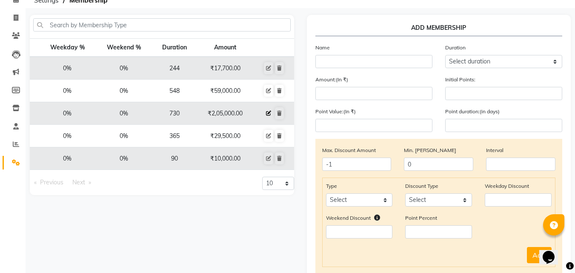
checkbox input "false"
type input "Platinum Membership"
select select "19: 730"
type input "205000"
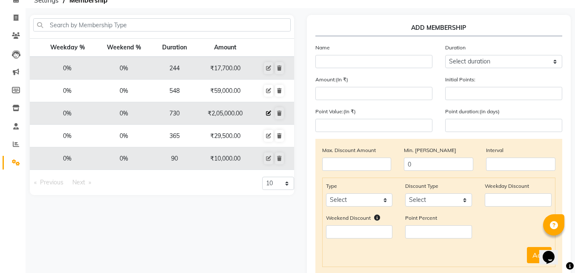
type input "205000"
checkbox input "true"
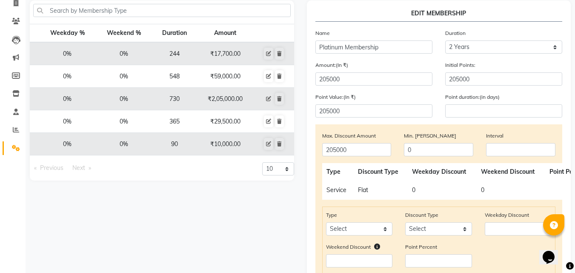
scroll to position [44, 0]
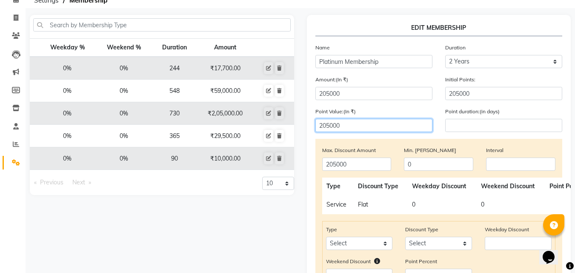
drag, startPoint x: 348, startPoint y: 123, endPoint x: 307, endPoint y: 121, distance: 40.5
click at [307, 121] on div "EDIT MEMBERSHIP Name Platinum Membership Duration Select duration Week Half-mon…" at bounding box center [439, 225] width 264 height 421
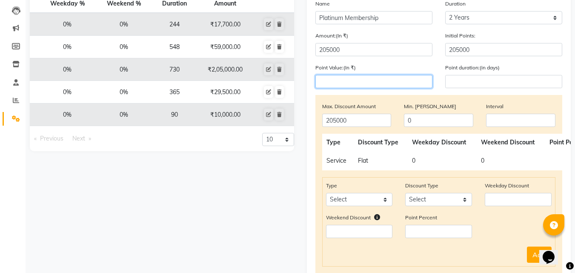
scroll to position [220, 0]
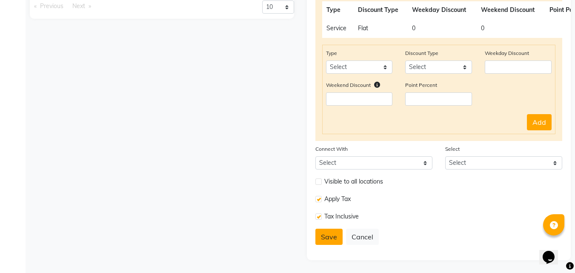
click at [330, 237] on button "Save" at bounding box center [328, 236] width 27 height 16
select select
type input "0"
select select
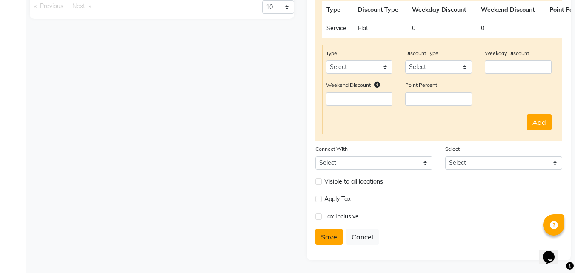
checkbox input "false"
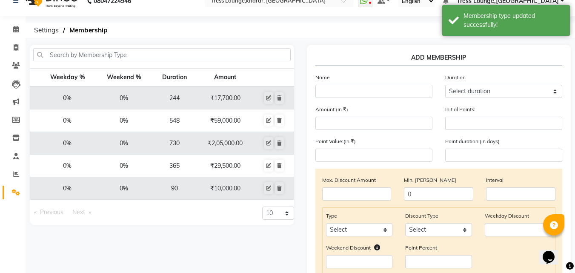
scroll to position [0, 0]
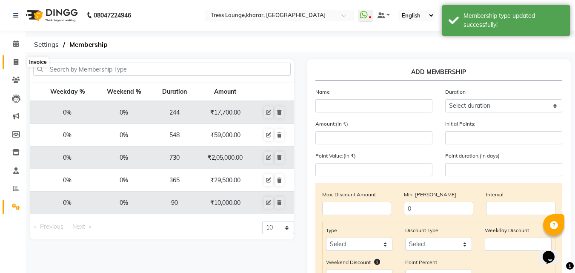
click at [21, 58] on span at bounding box center [16, 62] width 15 height 10
select select "service"
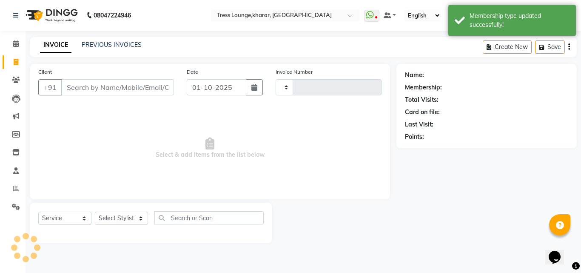
type input "2999"
select select "7078"
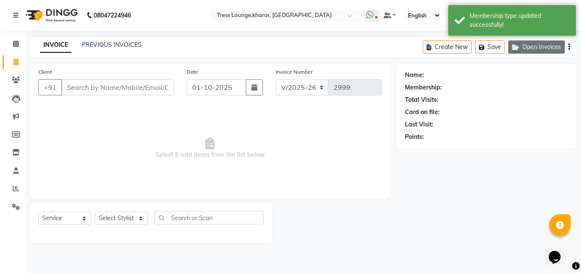
click at [533, 45] on button "Open Invoices" at bounding box center [536, 46] width 57 height 13
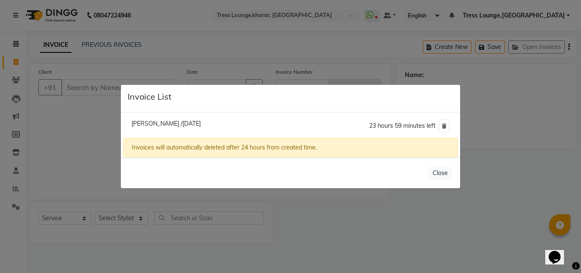
click at [156, 124] on span "[PERSON_NAME] /[DATE]" at bounding box center [165, 124] width 69 height 8
type input "9878506794"
type input "[DATE]"
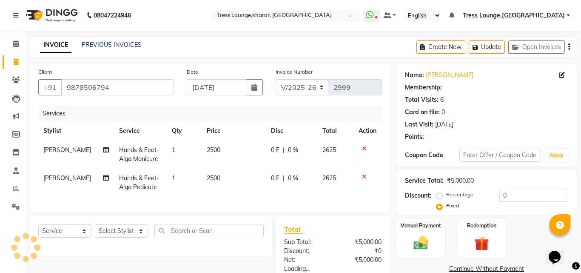
radio input "true"
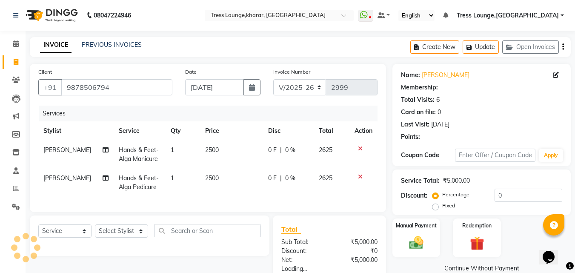
select select "1: Object"
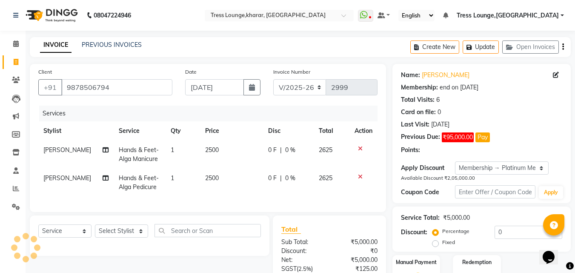
radio input "false"
radio input "true"
drag, startPoint x: 459, startPoint y: 151, endPoint x: 449, endPoint y: 151, distance: 9.8
click at [449, 151] on div "42025000000" at bounding box center [440, 149] width 37 height 9
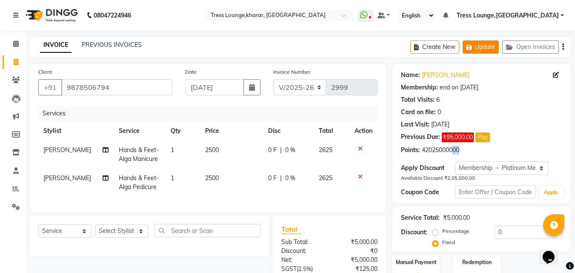
click at [475, 49] on button "Update" at bounding box center [480, 46] width 36 height 13
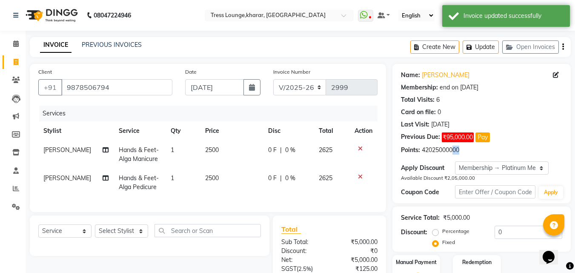
click at [13, 68] on link "Invoice" at bounding box center [13, 62] width 20 height 14
select select "service"
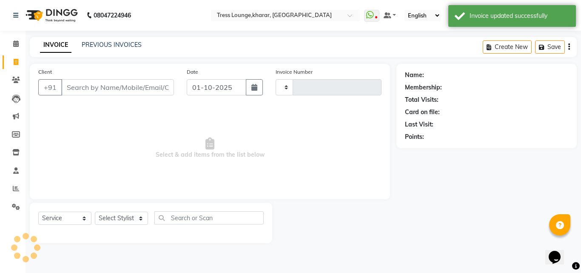
type input "2999"
select select "7078"
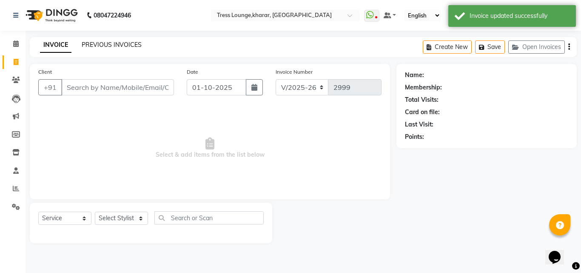
click at [131, 42] on link "PREVIOUS INVOICES" at bounding box center [112, 45] width 60 height 8
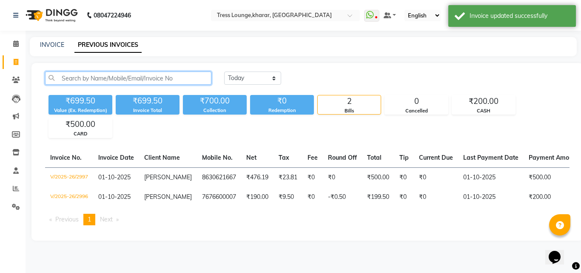
click at [111, 76] on input "text" at bounding box center [128, 77] width 166 height 13
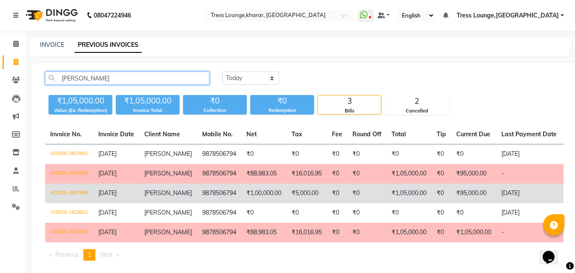
type input "deol"
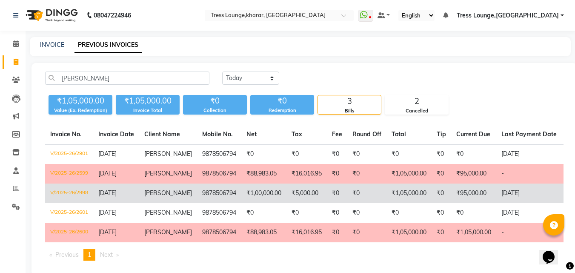
click at [163, 193] on td "[PERSON_NAME]" at bounding box center [168, 193] width 58 height 20
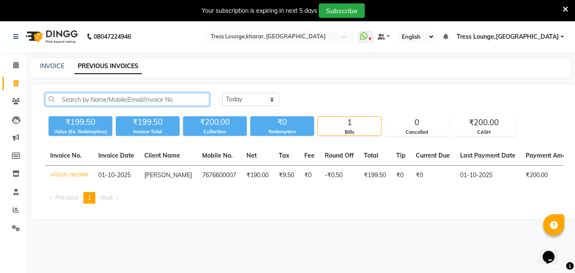
click at [122, 95] on input "text" at bounding box center [127, 99] width 164 height 13
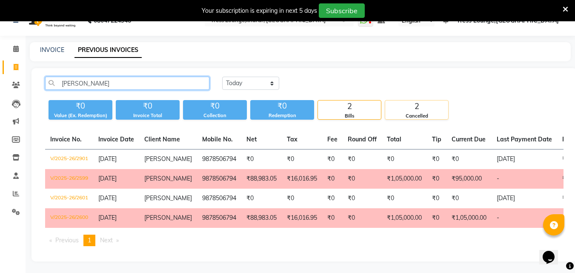
scroll to position [24, 0]
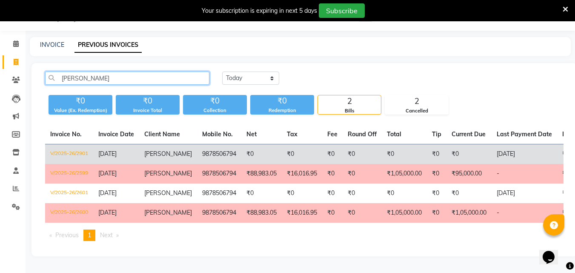
type input "deol"
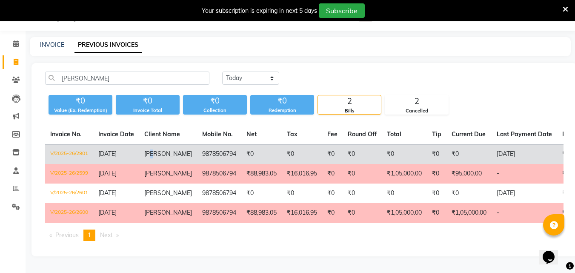
click at [155, 154] on span "[PERSON_NAME]" at bounding box center [168, 154] width 48 height 8
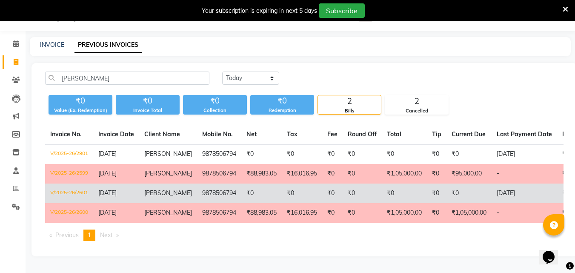
click at [157, 193] on span "[PERSON_NAME]" at bounding box center [168, 193] width 48 height 8
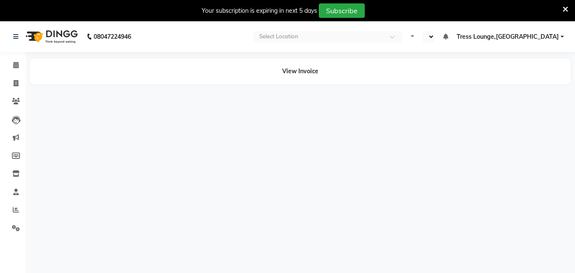
select select "en"
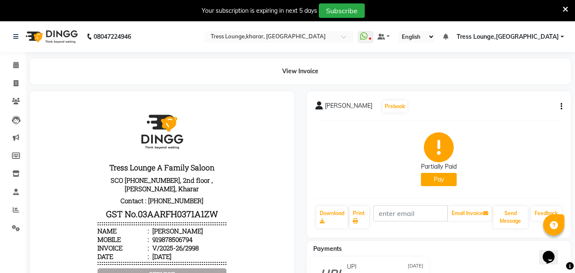
click at [558, 106] on button "button" at bounding box center [559, 106] width 5 height 9
click at [522, 108] on div "Edit Invoice" at bounding box center [526, 111] width 43 height 11
select select "service"
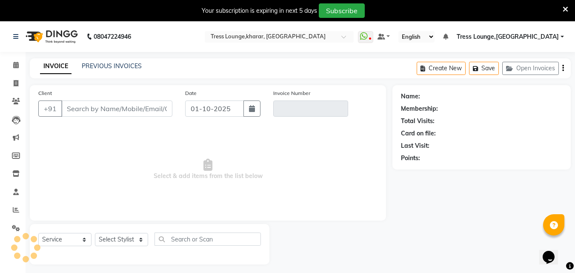
scroll to position [21, 0]
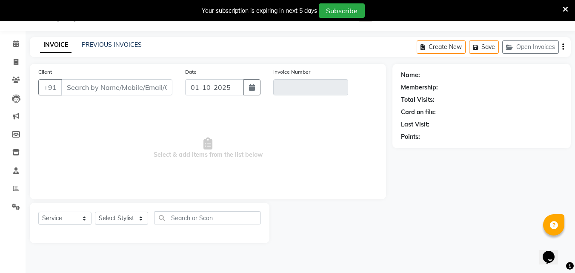
type input "9878506794"
type input "V/2025-26/2998"
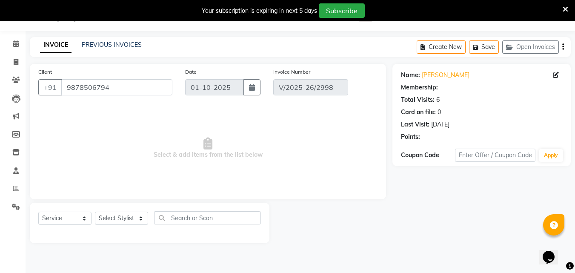
select select "1: Object"
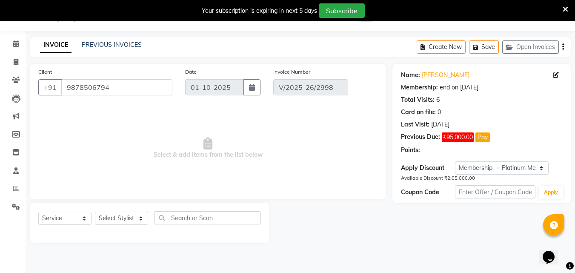
type input "[DATE]"
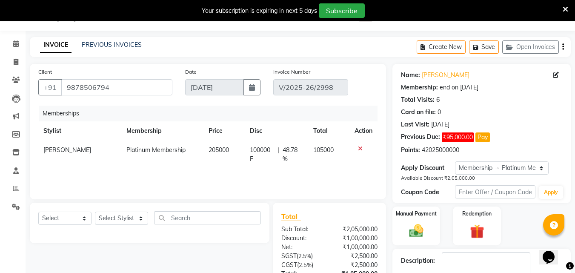
scroll to position [64, 0]
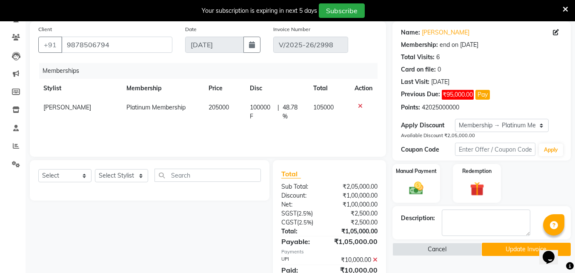
click at [359, 107] on icon at bounding box center [360, 106] width 5 height 6
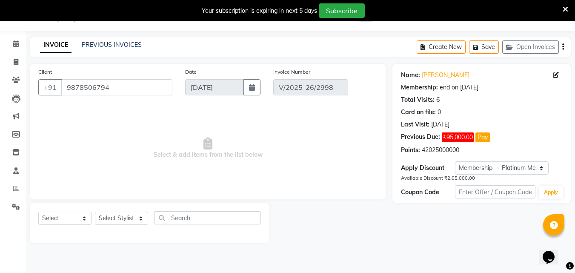
scroll to position [21, 0]
click at [85, 217] on select "Select Service Product Membership Package Voucher Prepaid Gift Card" at bounding box center [64, 217] width 53 height 13
select select "membership"
click at [38, 211] on select "Select Service Product Membership Package Voucher Prepaid Gift Card" at bounding box center [64, 217] width 53 height 13
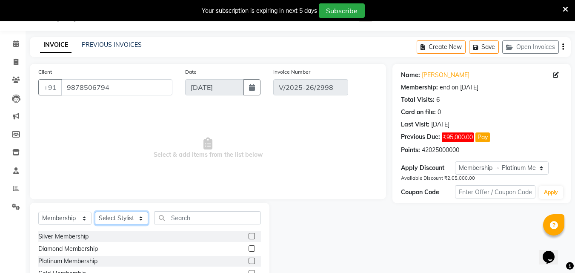
click at [108, 217] on select "Select Stylist [PERSON_NAME] [PERSON_NAME] [PERSON_NAME] [PERSON_NAME] Sunny [P…" at bounding box center [121, 217] width 53 height 13
select select "59381"
click at [95, 211] on select "Select Stylist [PERSON_NAME] [PERSON_NAME] [PERSON_NAME] [PERSON_NAME] Sunny [P…" at bounding box center [121, 217] width 53 height 13
click at [74, 259] on div "Platinum Membership" at bounding box center [67, 260] width 59 height 9
select select "select"
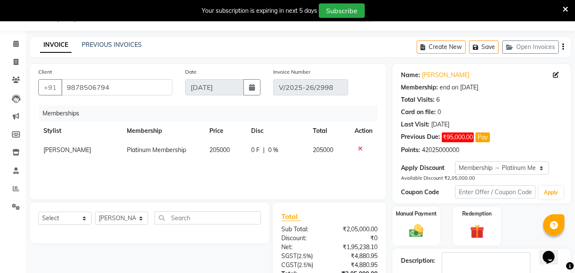
click at [251, 144] on td "0 F | 0 %" at bounding box center [277, 149] width 62 height 19
select select "59381"
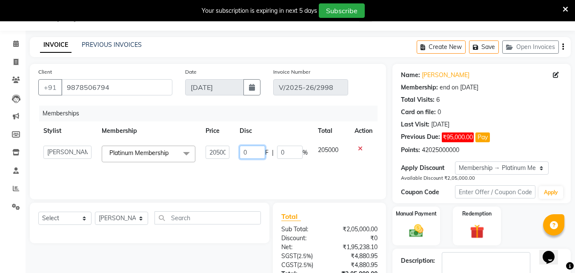
drag, startPoint x: 241, startPoint y: 151, endPoint x: 250, endPoint y: 154, distance: 9.4
click at [250, 154] on input "0" at bounding box center [252, 151] width 26 height 13
type input "100000"
click at [277, 177] on div "Memberships Stylist Membership Price Disc Total Action [PERSON_NAME] [PERSON_NA…" at bounding box center [207, 147] width 339 height 85
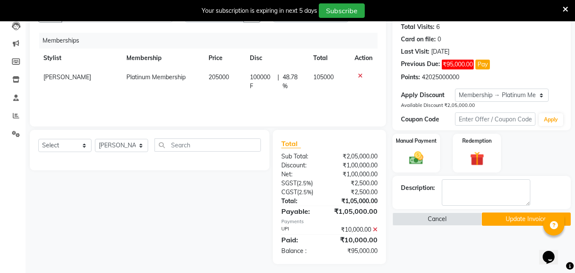
scroll to position [98, 0]
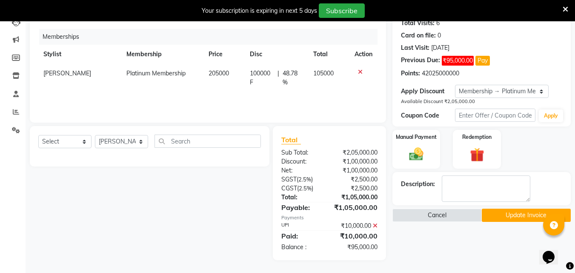
click at [506, 217] on button "Update Invoice" at bounding box center [526, 214] width 89 height 13
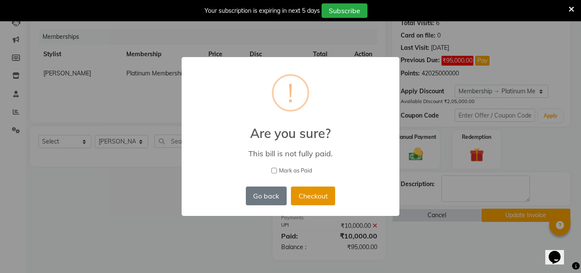
click at [304, 194] on button "Checkout" at bounding box center [313, 195] width 44 height 19
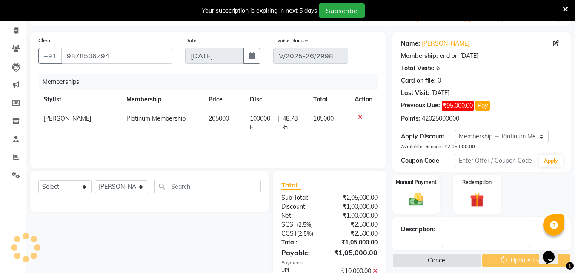
scroll to position [0, 0]
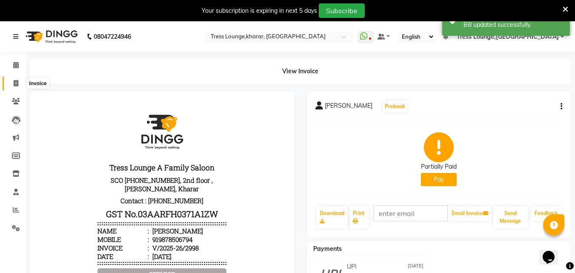
click at [14, 80] on icon at bounding box center [16, 83] width 5 height 6
select select "service"
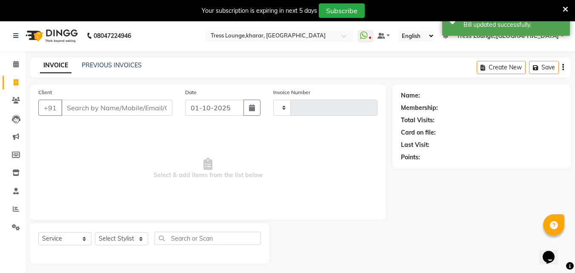
scroll to position [21, 0]
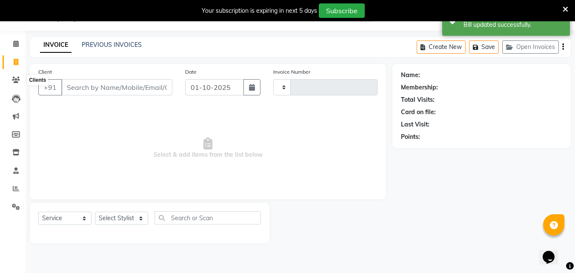
type input "2999"
select select "7078"
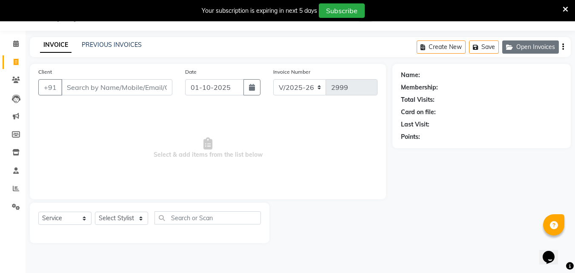
click at [533, 50] on button "Open Invoices" at bounding box center [530, 46] width 57 height 13
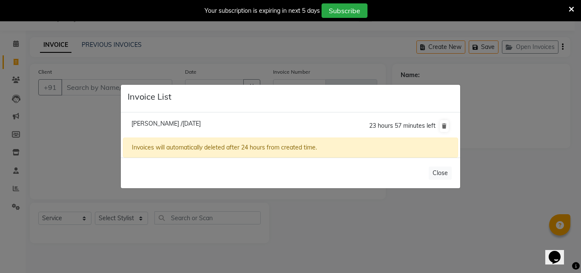
click at [148, 120] on span "[PERSON_NAME] /[DATE]" at bounding box center [165, 124] width 69 height 8
type input "9878506794"
type input "[DATE]"
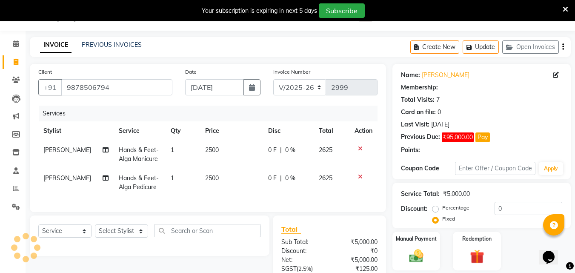
select select
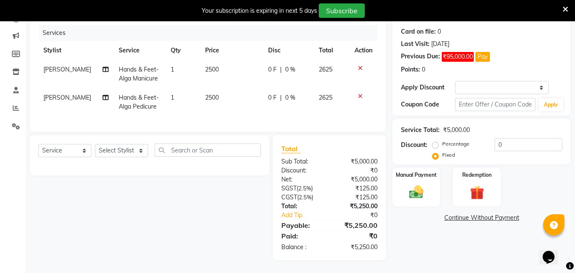
scroll to position [108, 0]
drag, startPoint x: 493, startPoint y: 136, endPoint x: 511, endPoint y: 140, distance: 18.3
click at [511, 140] on input "0" at bounding box center [528, 144] width 68 height 13
type input "1"
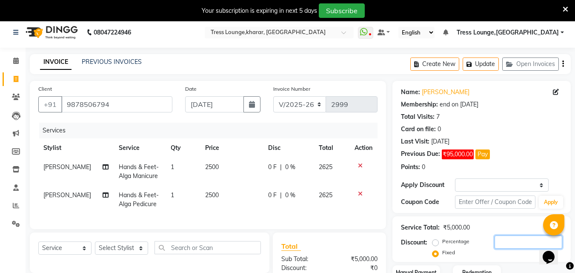
scroll to position [0, 0]
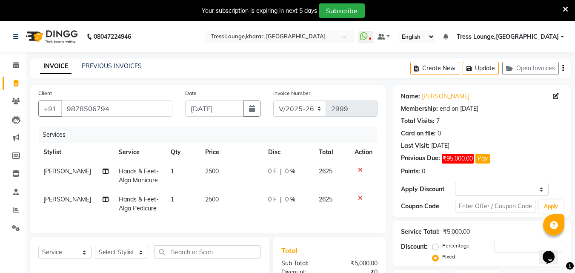
click at [563, 68] on icon "button" at bounding box center [563, 68] width 2 height 0
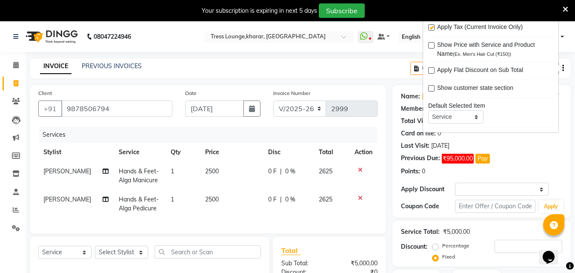
click at [430, 87] on label at bounding box center [431, 88] width 6 height 6
click at [430, 87] on input "checkbox" at bounding box center [431, 89] width 6 height 6
checkbox input "true"
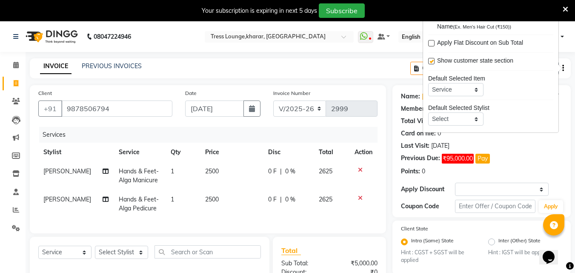
scroll to position [42, 0]
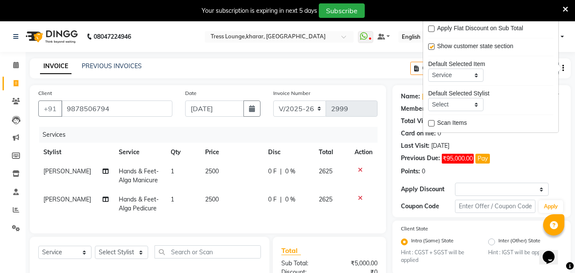
click at [566, 162] on div "Name: [PERSON_NAME] Membership: end on [DATE] Total Visits: 7 Card on file: 0 L…" at bounding box center [481, 151] width 178 height 132
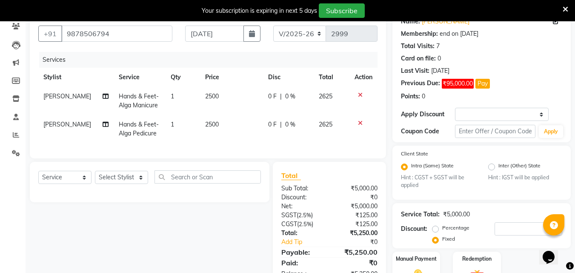
scroll to position [0, 0]
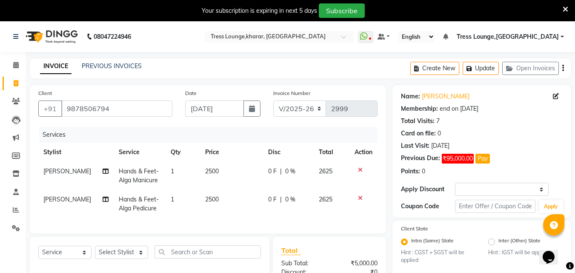
click at [563, 68] on icon "button" at bounding box center [563, 68] width 2 height 0
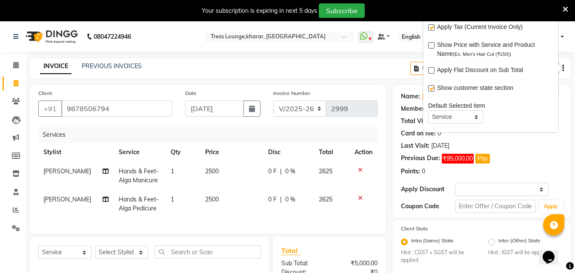
click at [431, 88] on label at bounding box center [431, 88] width 6 height 6
click at [431, 88] on input "checkbox" at bounding box center [431, 89] width 6 height 6
checkbox input "false"
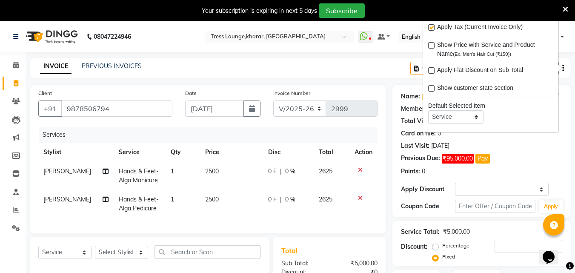
click at [433, 71] on label at bounding box center [431, 70] width 6 height 6
click at [433, 71] on input "checkbox" at bounding box center [431, 71] width 6 height 6
checkbox input "true"
click at [434, 45] on div "Show Price with Service and Product Name (Ex. Men's Hair Cut (₹150))" at bounding box center [490, 49] width 125 height 18
click at [432, 45] on label at bounding box center [431, 45] width 6 height 6
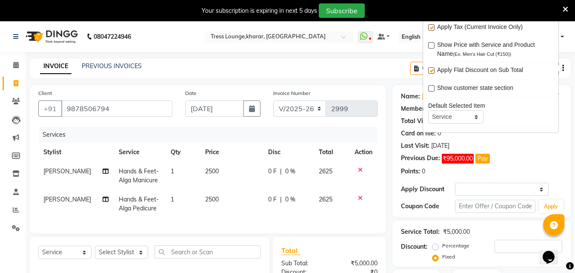
click at [432, 45] on input "checkbox" at bounding box center [431, 46] width 6 height 6
click at [432, 46] on label at bounding box center [431, 45] width 6 height 6
click at [432, 46] on input "checkbox" at bounding box center [431, 46] width 6 height 6
checkbox input "false"
click at [559, 167] on div "Points: 0" at bounding box center [481, 171] width 161 height 9
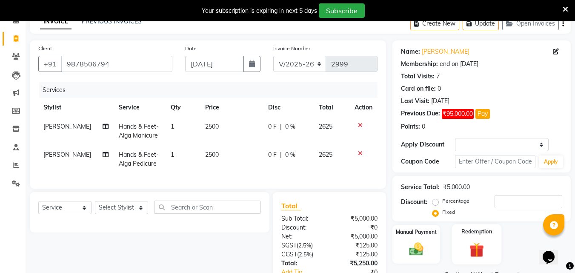
scroll to position [108, 0]
